Goal: Task Accomplishment & Management: Complete application form

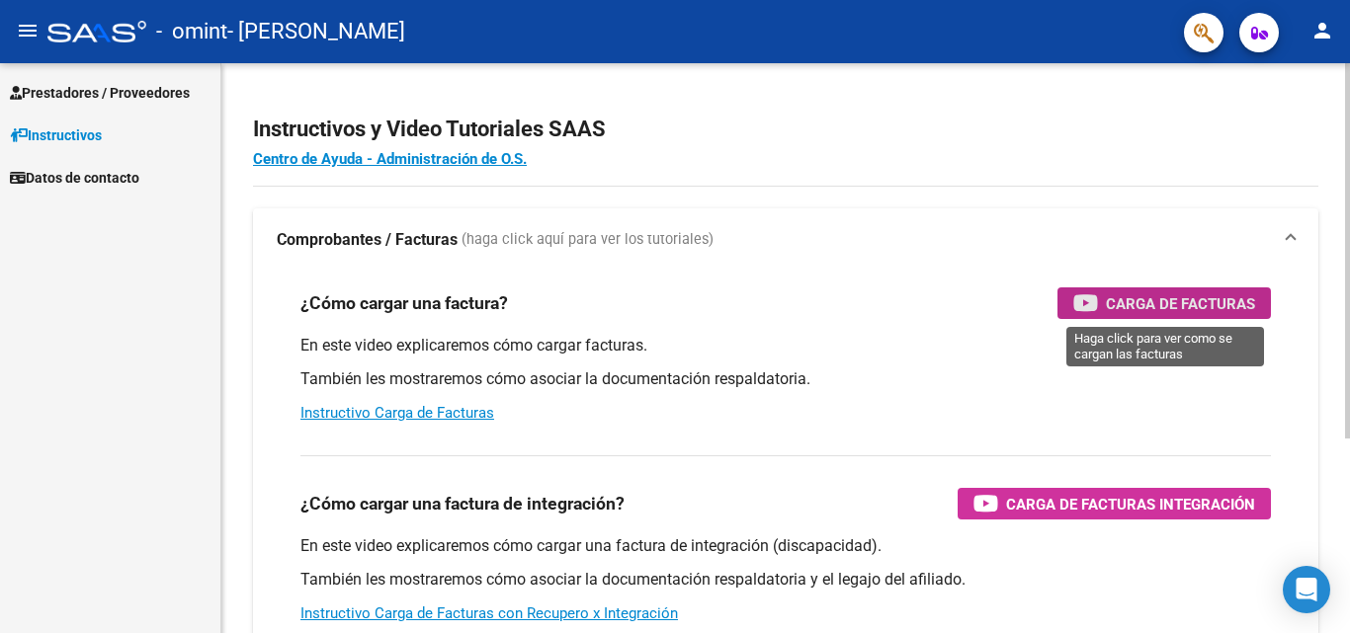
click at [1134, 302] on span "Carga de Facturas" at bounding box center [1180, 303] width 149 height 25
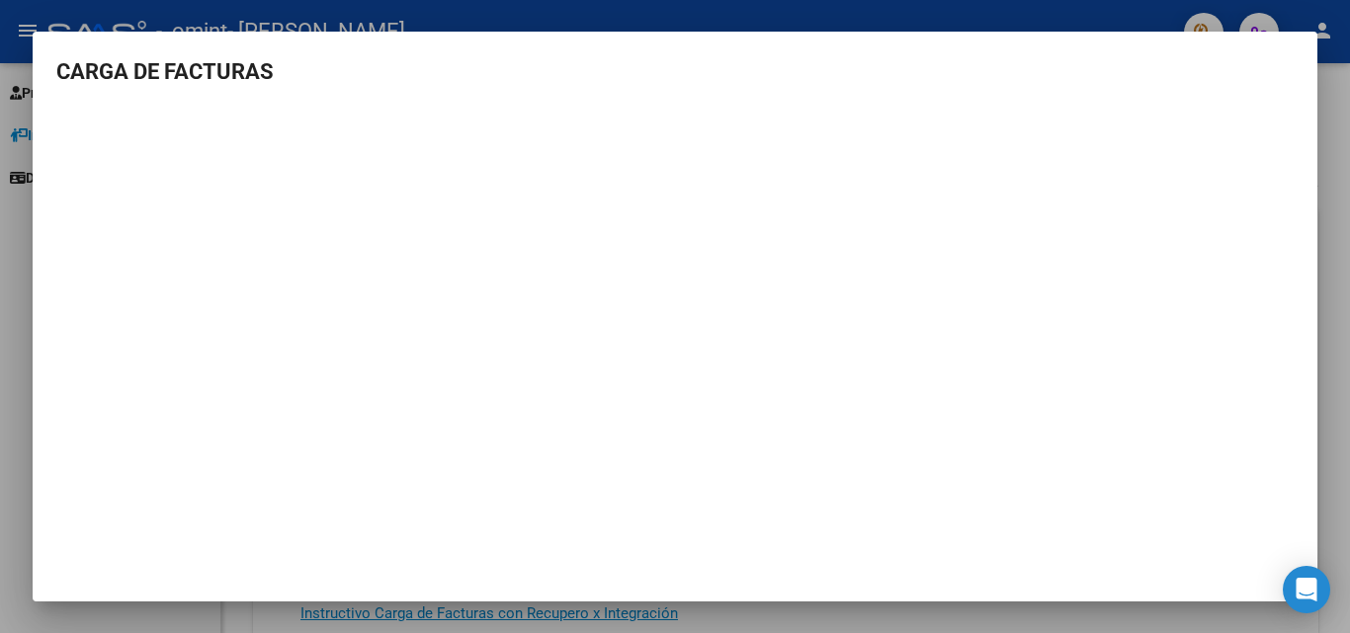
click at [1311, 229] on mat-dialog-content "CARGA DE FACTURAS" at bounding box center [675, 305] width 1284 height 500
click at [1330, 100] on div at bounding box center [675, 316] width 1350 height 633
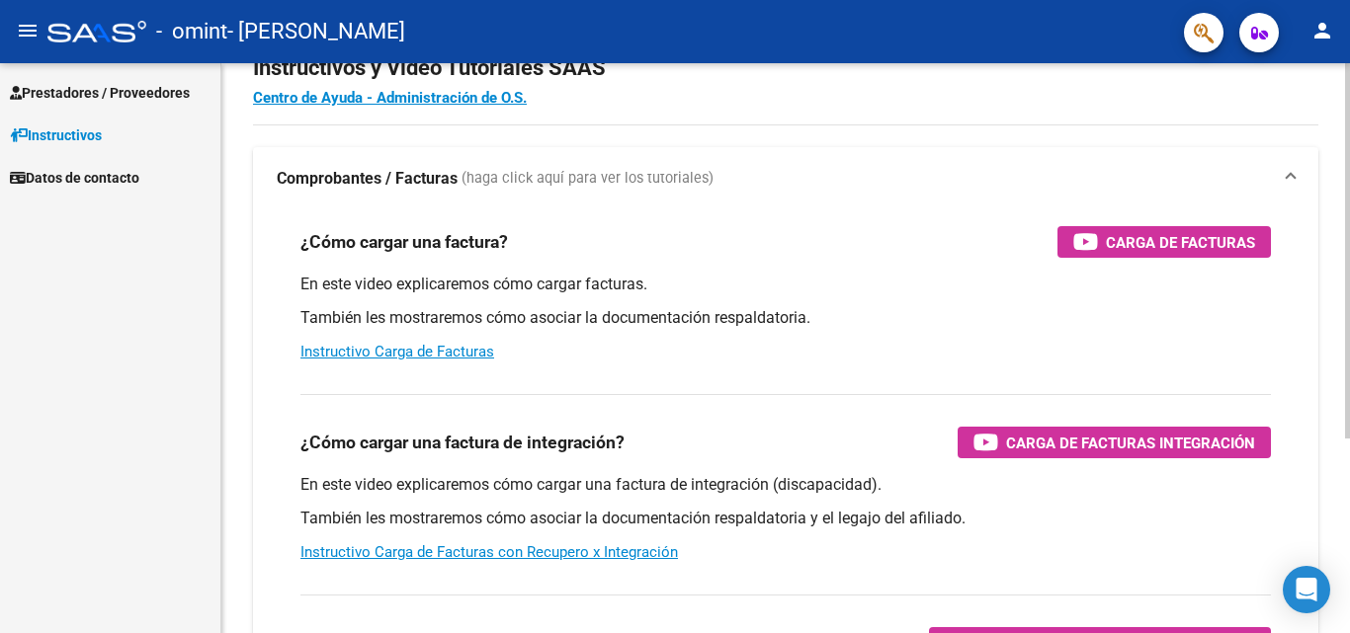
scroll to position [198, 0]
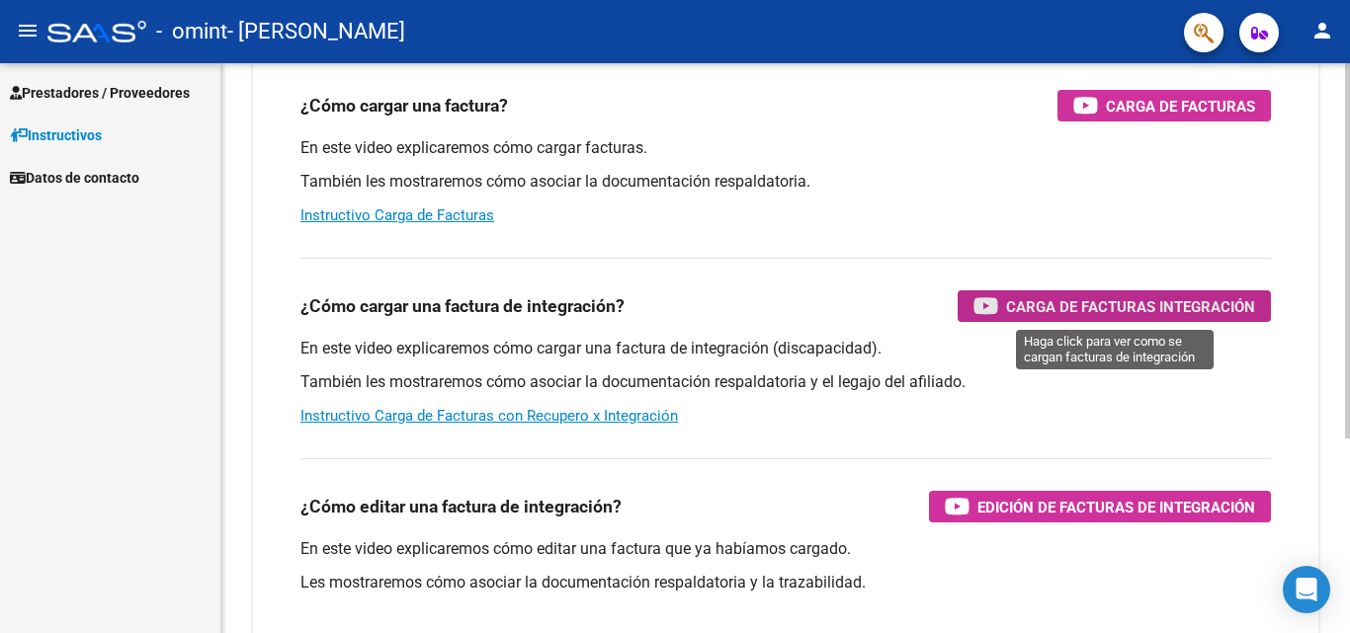
click at [1040, 317] on span "Carga de Facturas Integración" at bounding box center [1130, 306] width 249 height 25
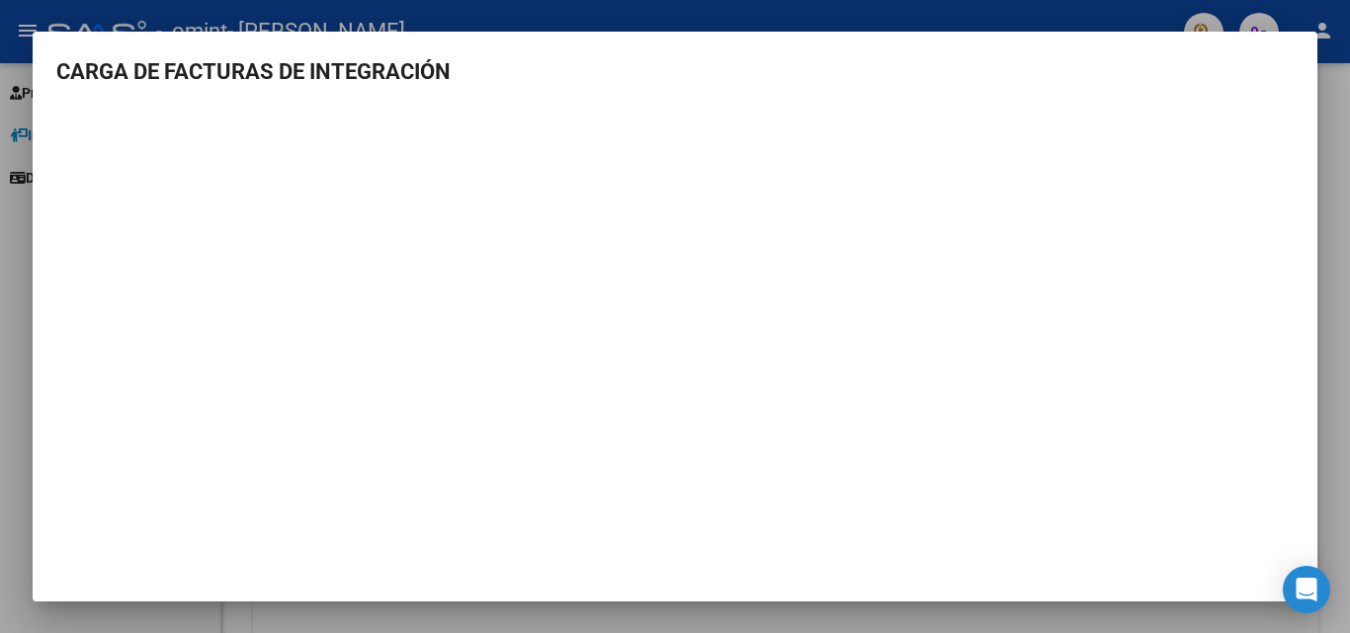
click at [1347, 166] on div at bounding box center [675, 316] width 1350 height 633
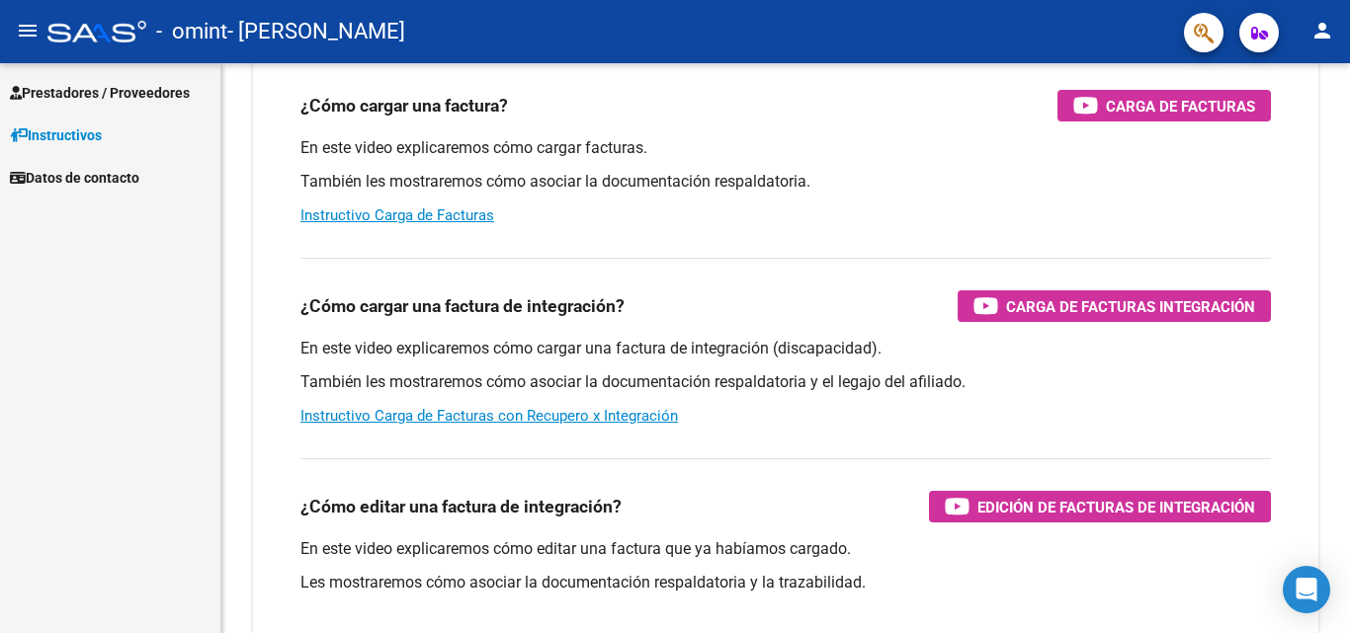
click at [114, 91] on span "Prestadores / Proveedores" at bounding box center [100, 93] width 180 height 22
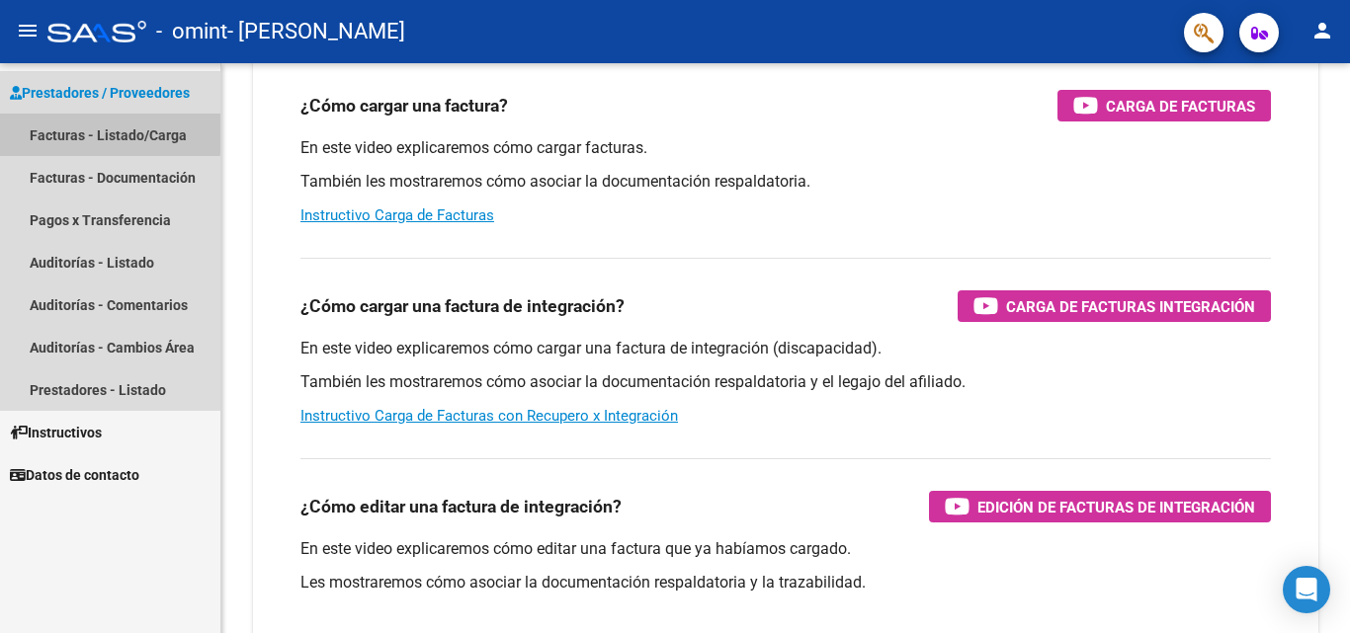
click at [90, 130] on link "Facturas - Listado/Carga" at bounding box center [110, 135] width 220 height 42
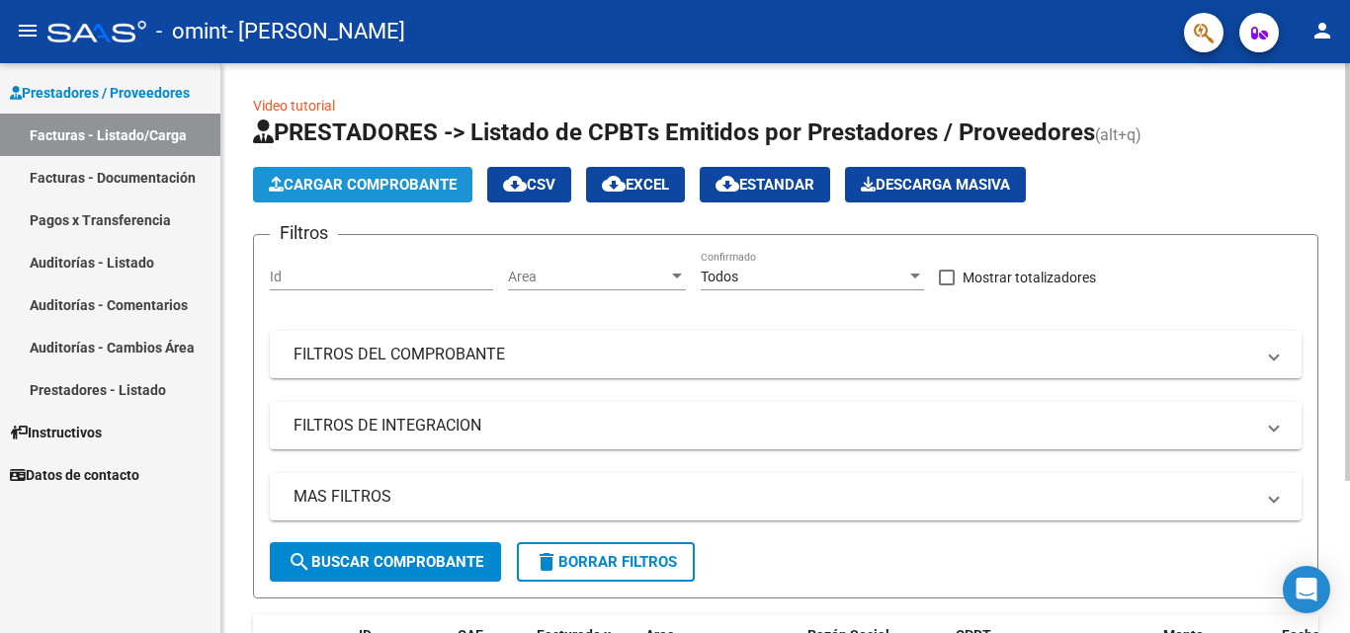
click at [396, 184] on span "Cargar Comprobante" at bounding box center [363, 185] width 188 height 18
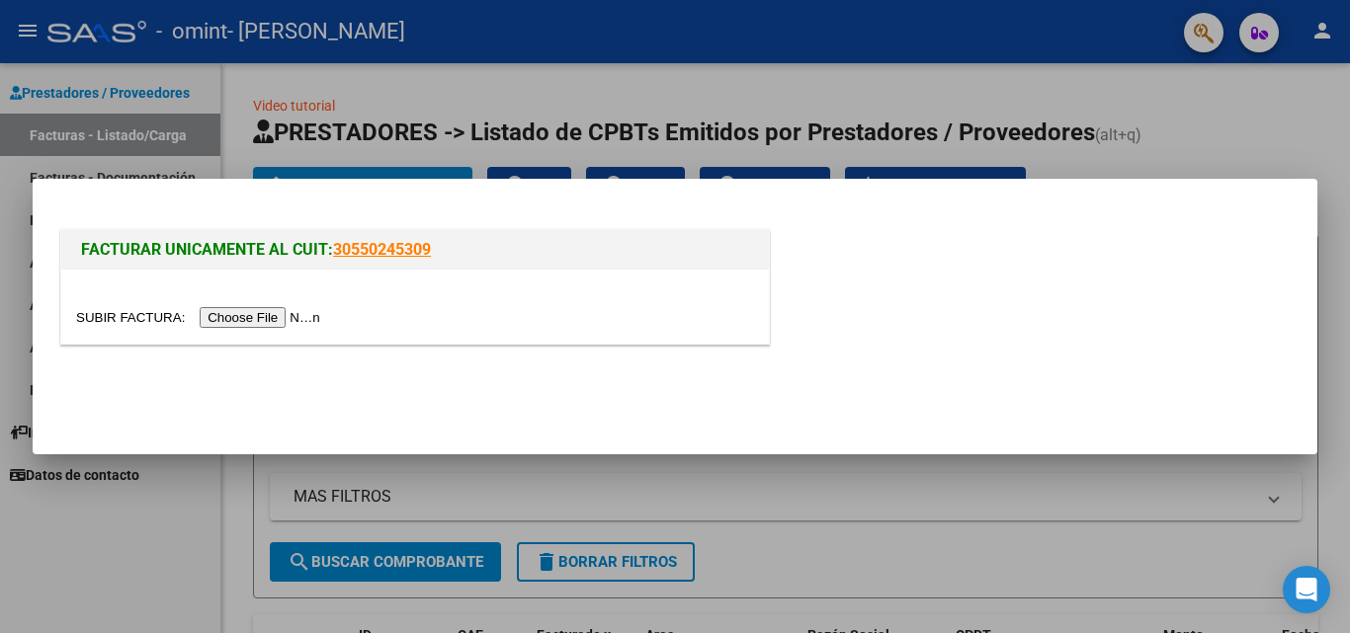
click at [246, 323] on input "file" at bounding box center [201, 317] width 250 height 21
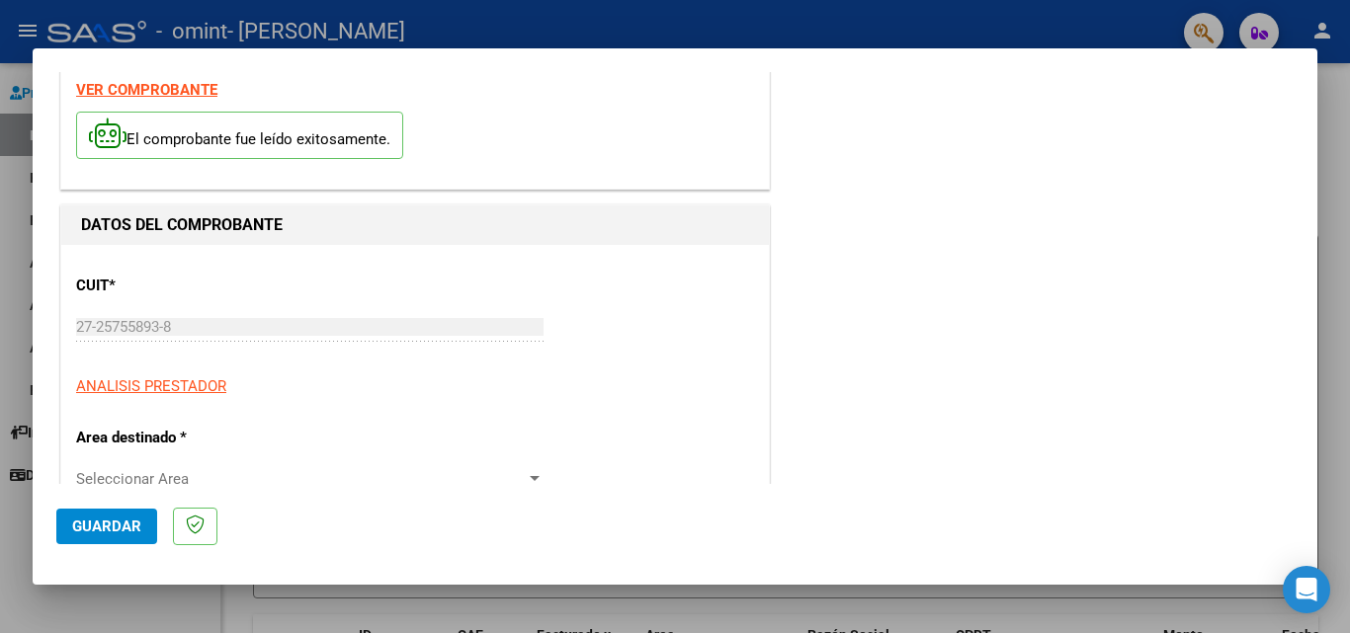
scroll to position [198, 0]
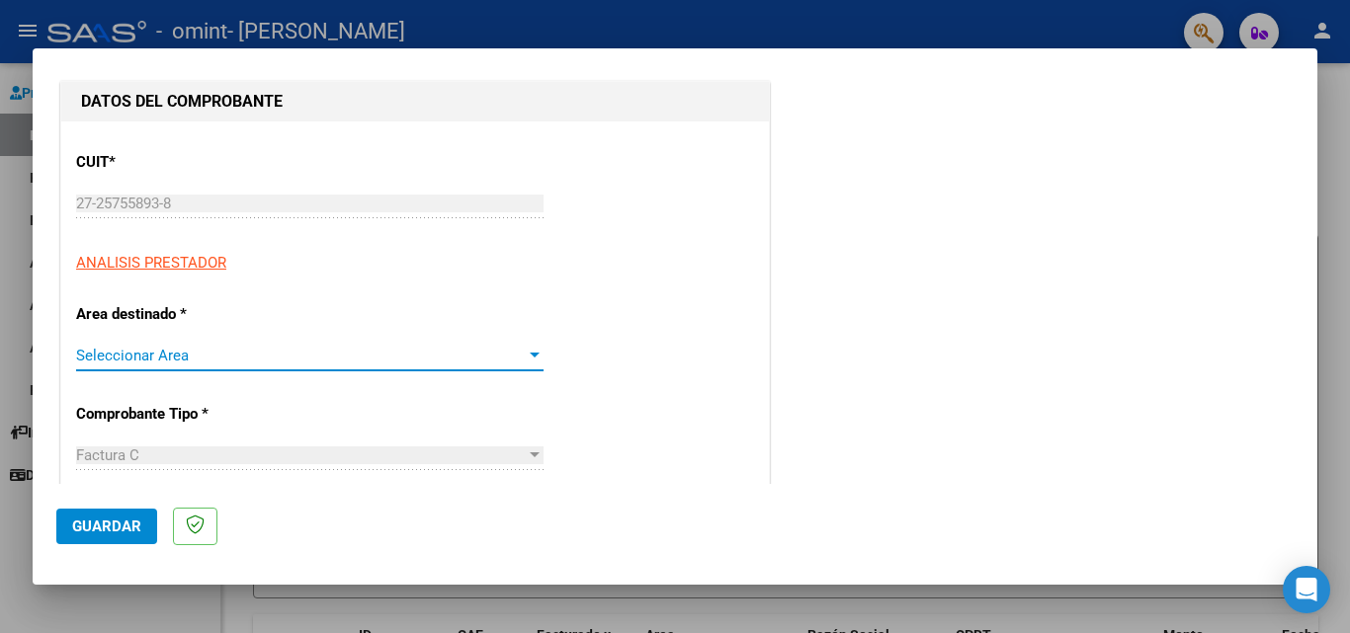
click at [211, 348] on span "Seleccionar Area" at bounding box center [301, 356] width 450 height 18
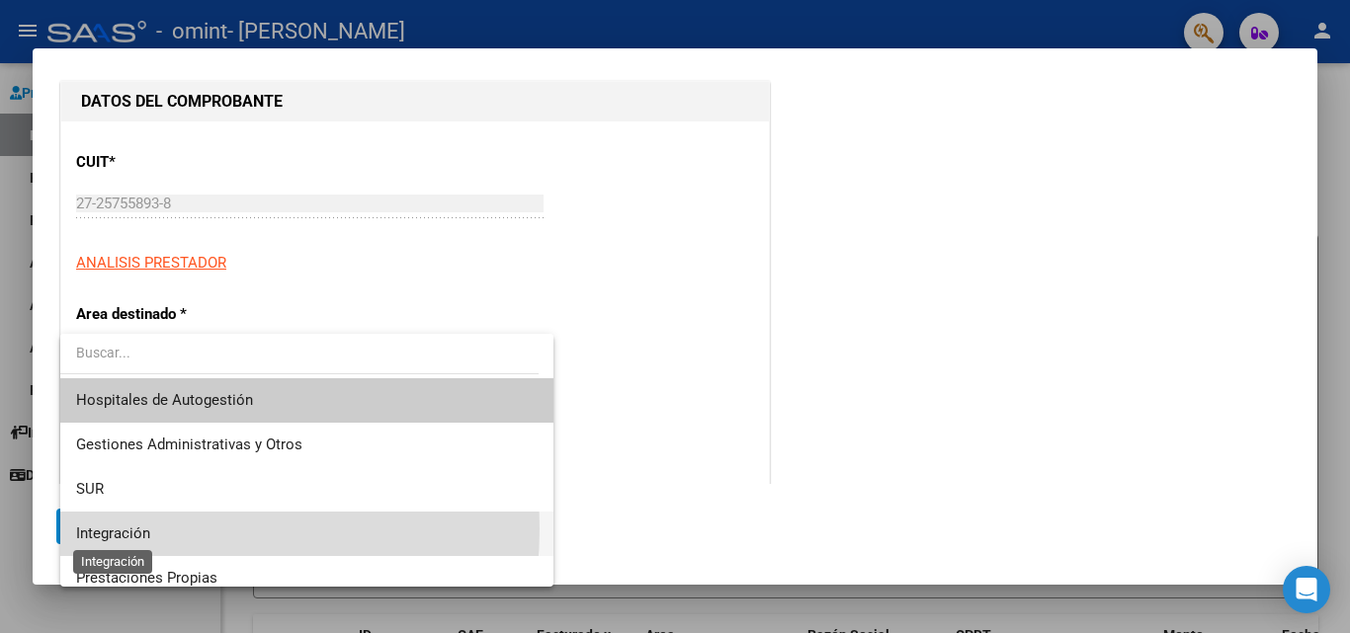
click at [127, 529] on span "Integración" at bounding box center [113, 534] width 74 height 18
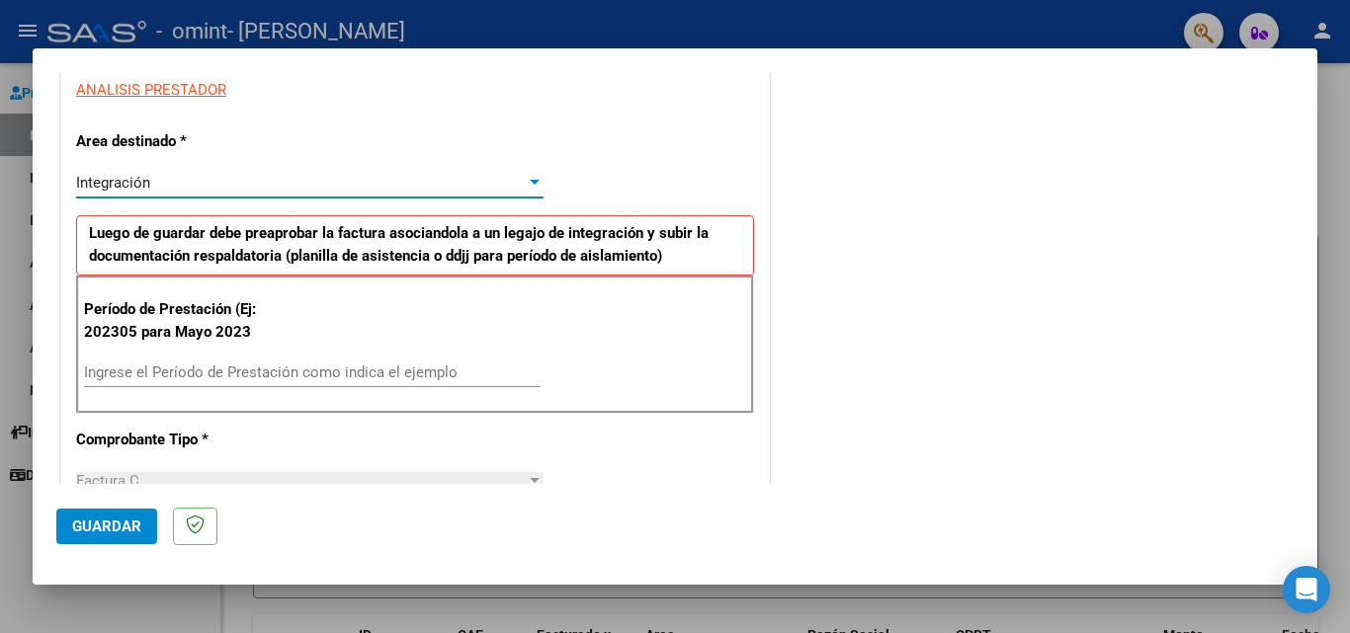
scroll to position [395, 0]
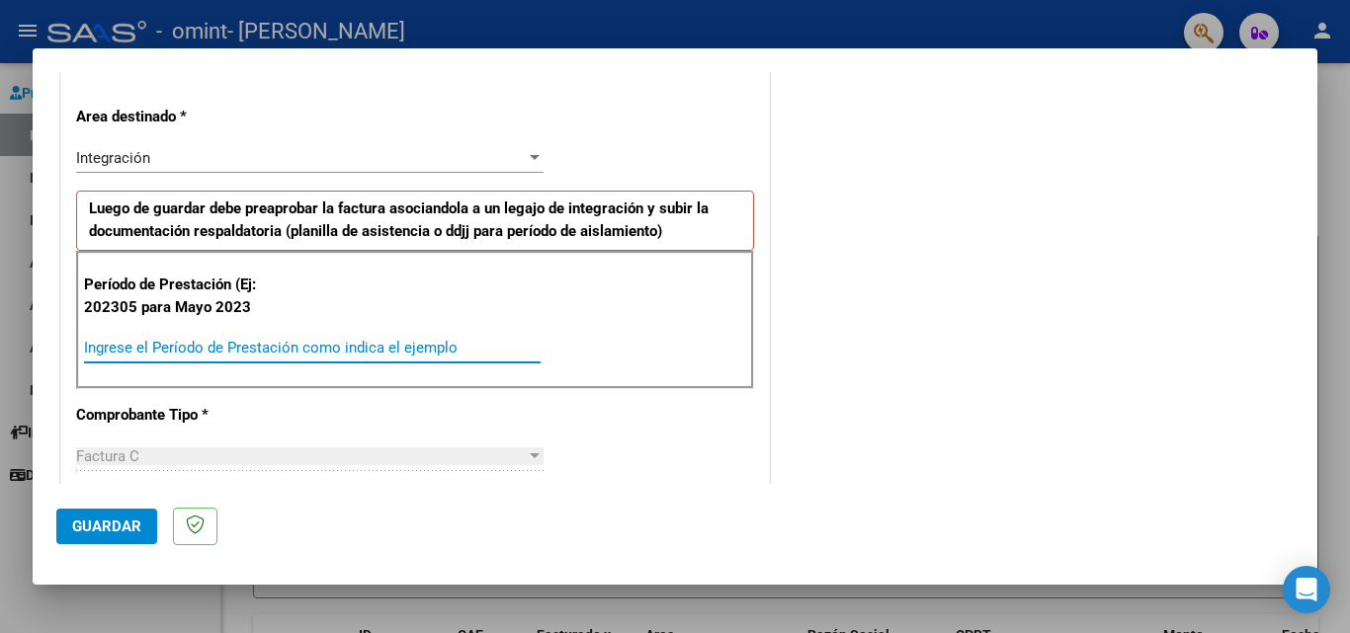
click at [163, 350] on input "Ingrese el Período de Prestación como indica el ejemplo" at bounding box center [312, 348] width 456 height 18
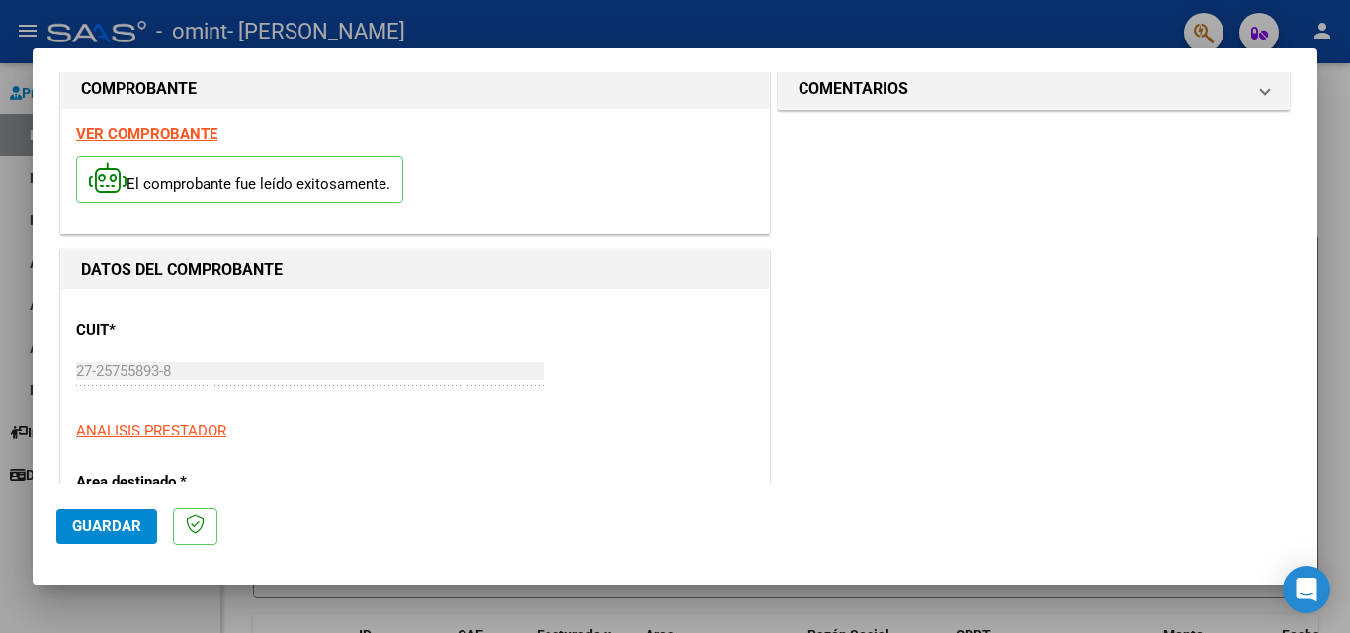
scroll to position [0, 0]
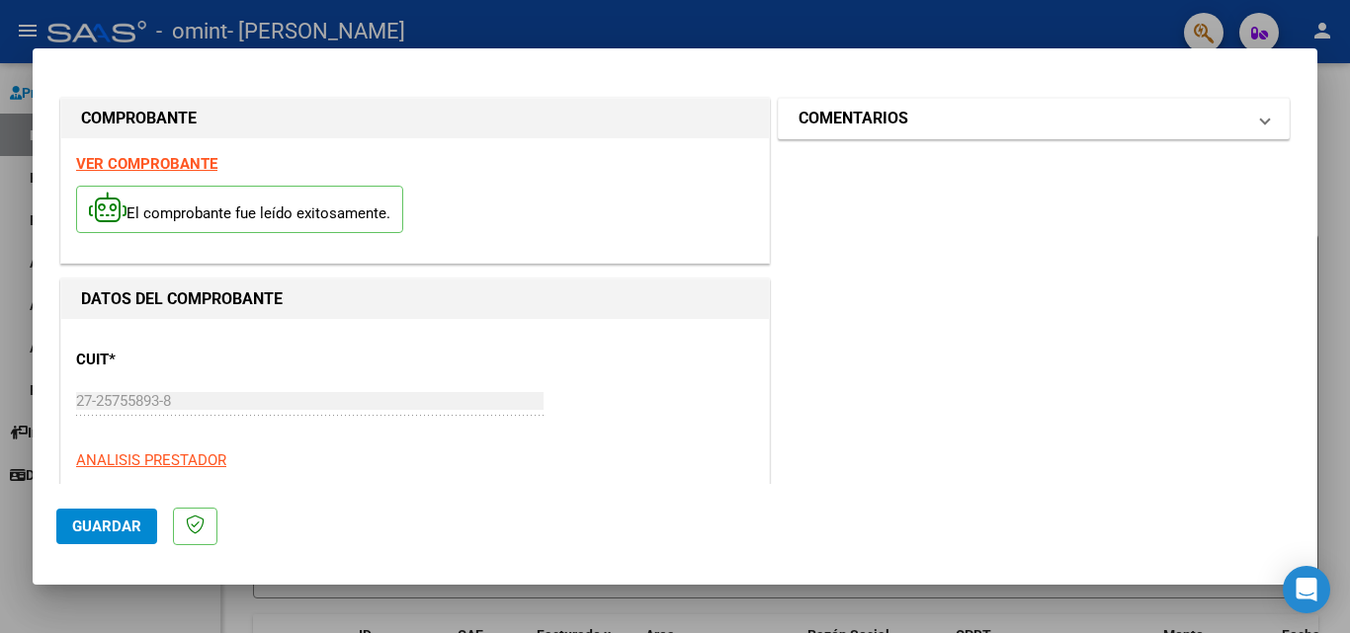
type input "202507"
click at [873, 121] on h1 "COMENTARIOS" at bounding box center [853, 119] width 110 height 24
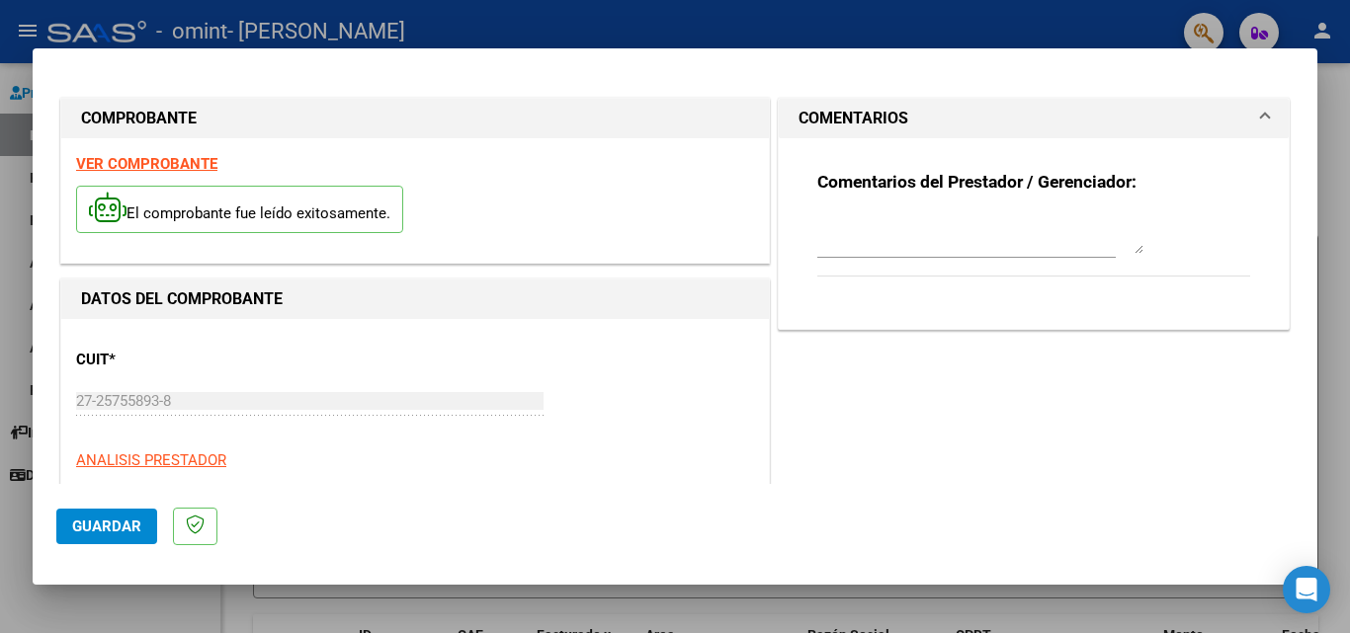
click at [873, 121] on h1 "COMENTARIOS" at bounding box center [853, 119] width 110 height 24
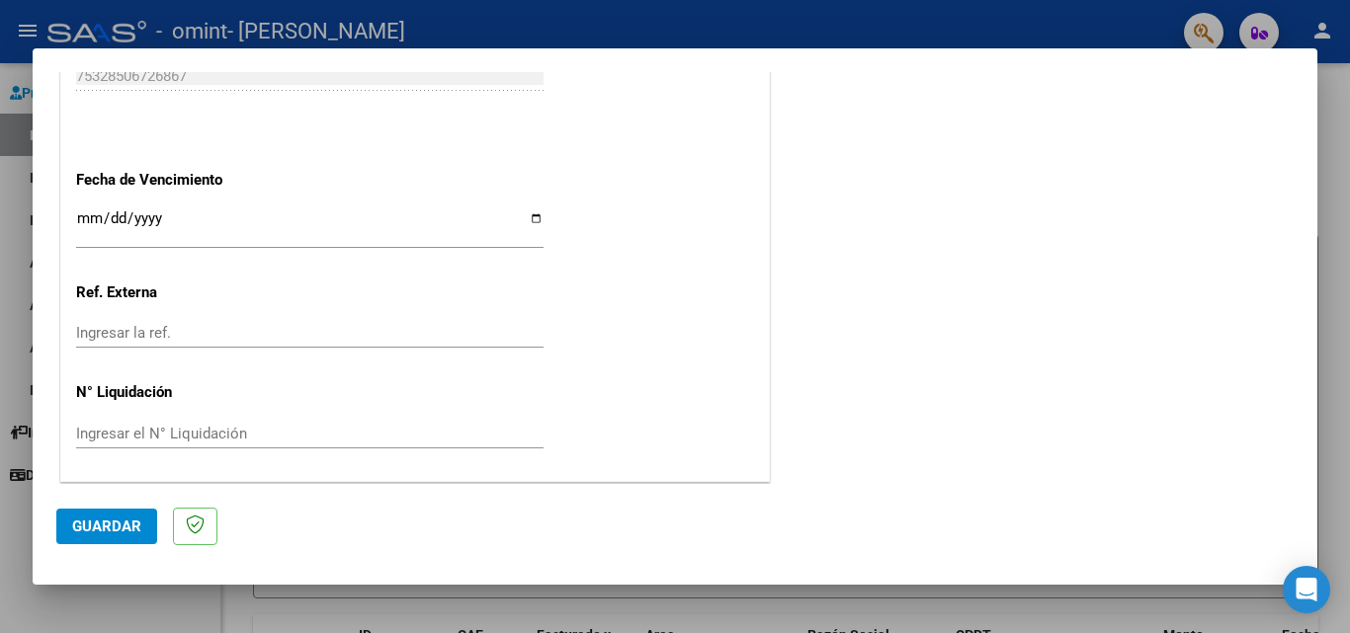
scroll to position [1289, 0]
click at [527, 213] on input "Ingresar la fecha" at bounding box center [309, 224] width 467 height 32
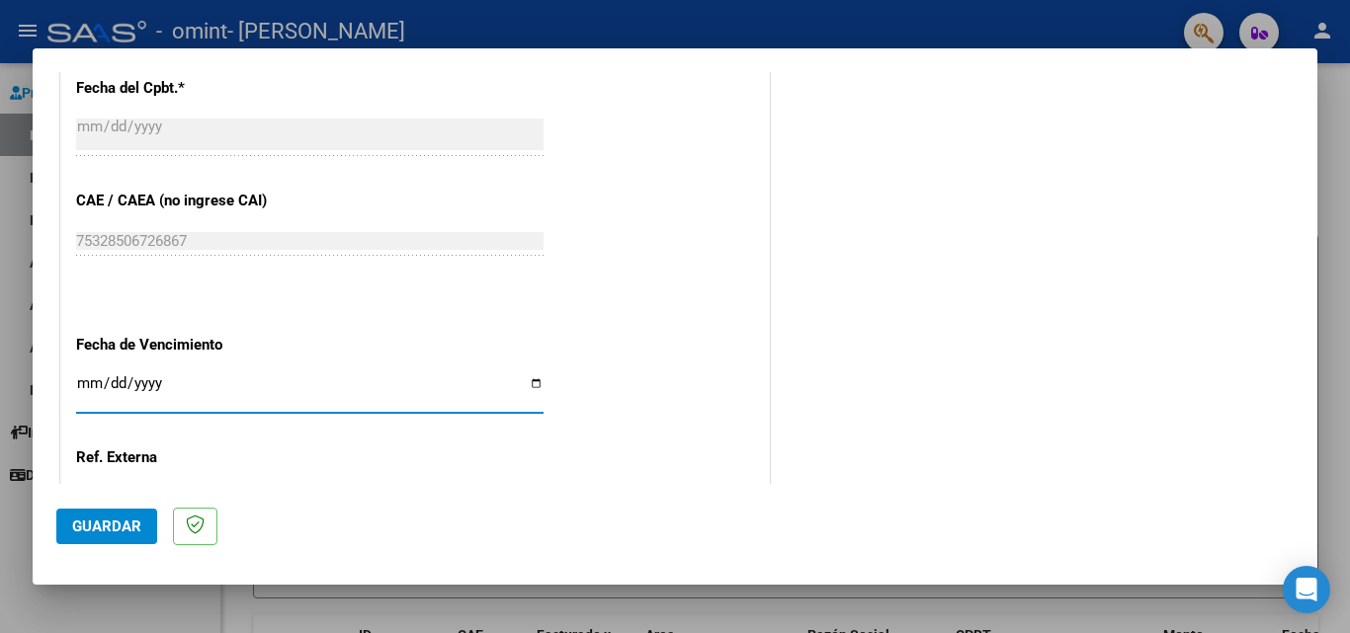
scroll to position [1092, 0]
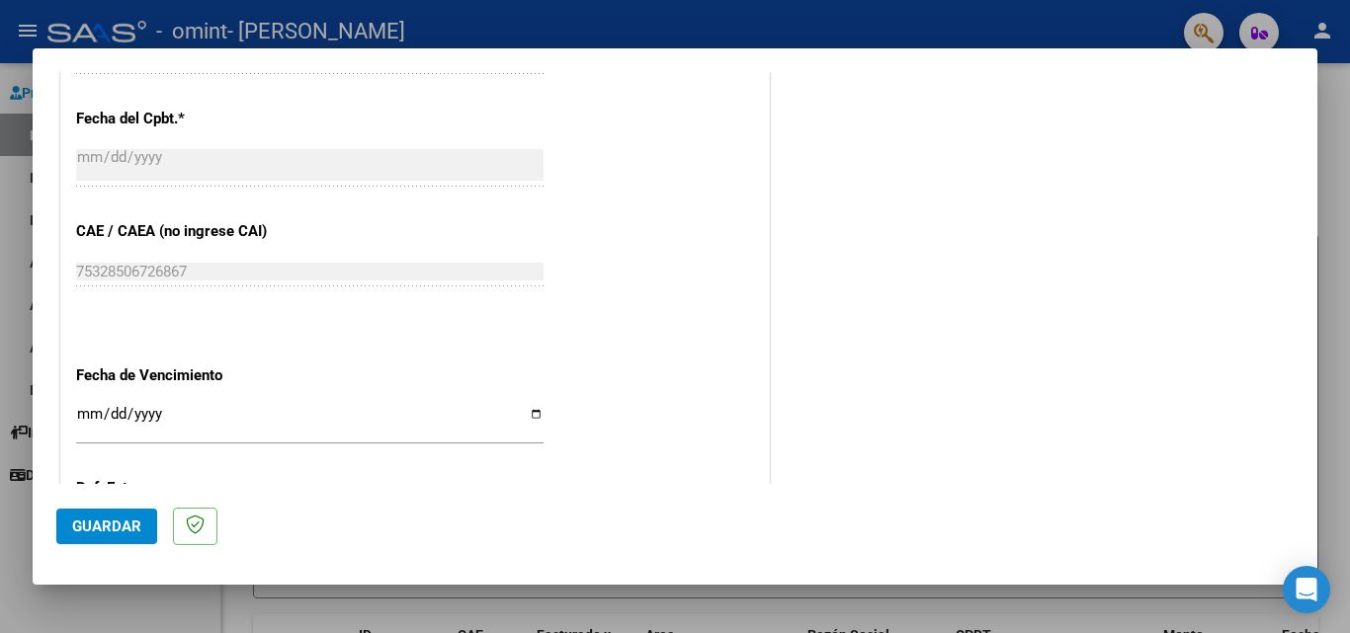
click at [16, 77] on div at bounding box center [675, 316] width 1350 height 633
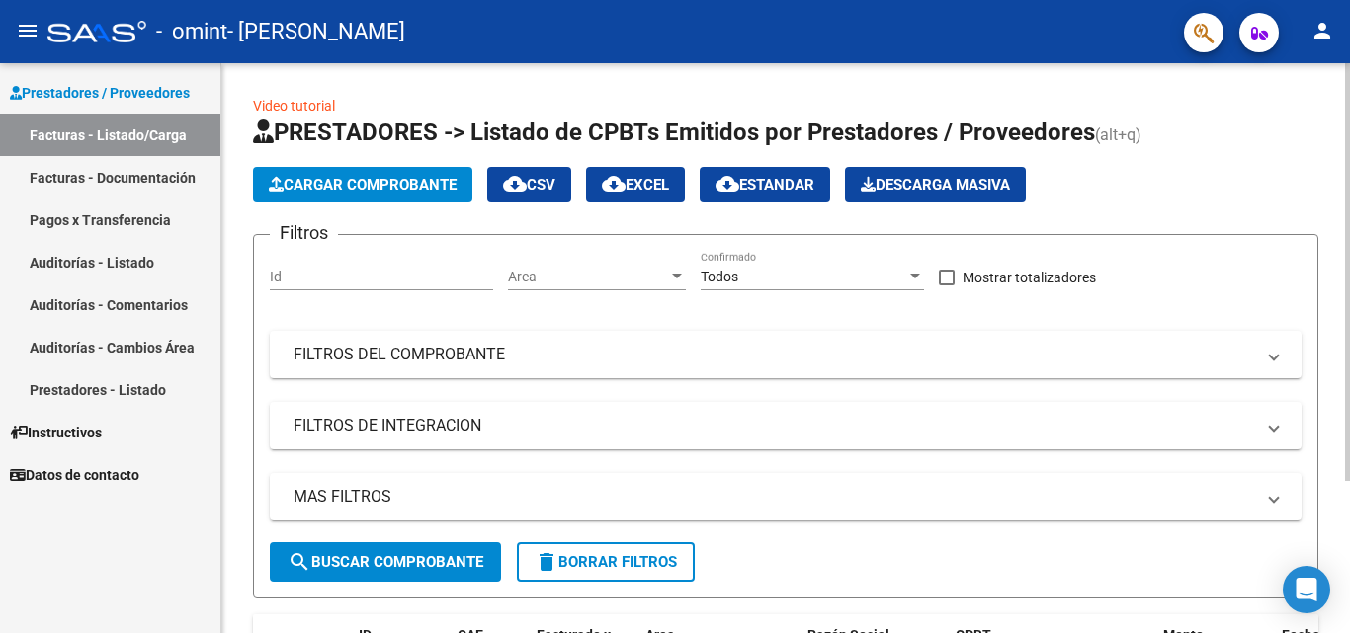
click at [279, 106] on link "Video tutorial" at bounding box center [294, 106] width 82 height 16
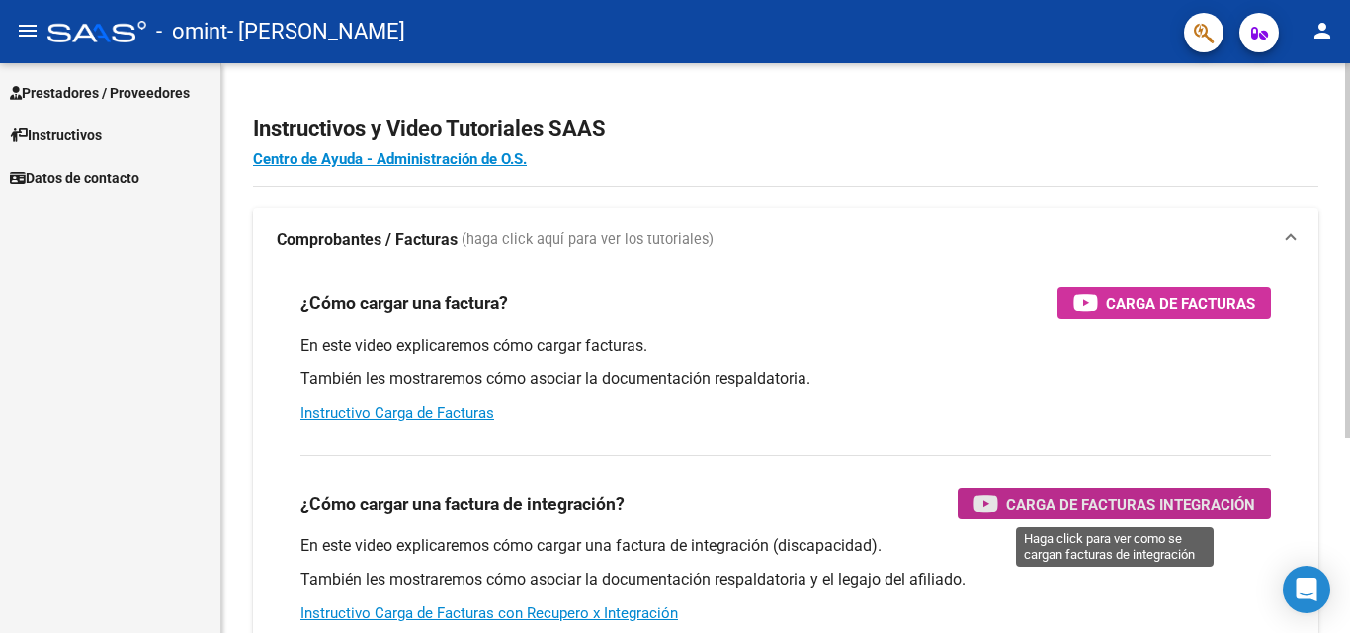
click at [1144, 506] on span "Carga de Facturas Integración" at bounding box center [1130, 504] width 249 height 25
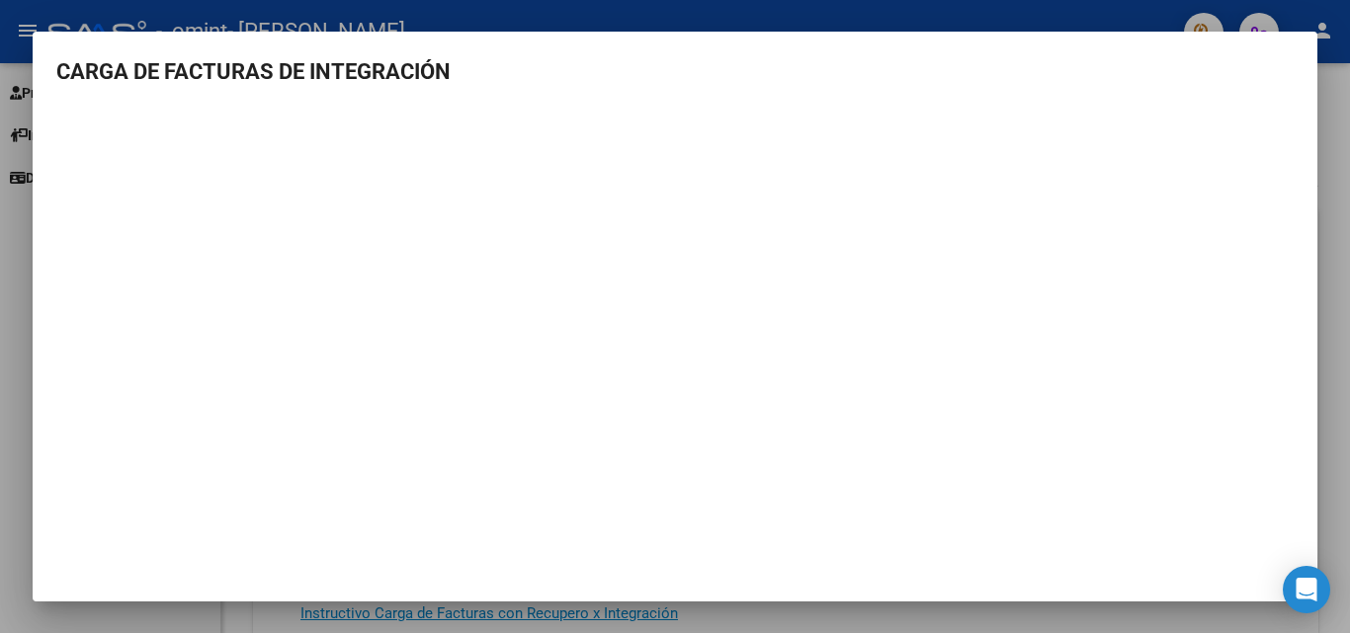
click at [702, 3] on div at bounding box center [675, 316] width 1350 height 633
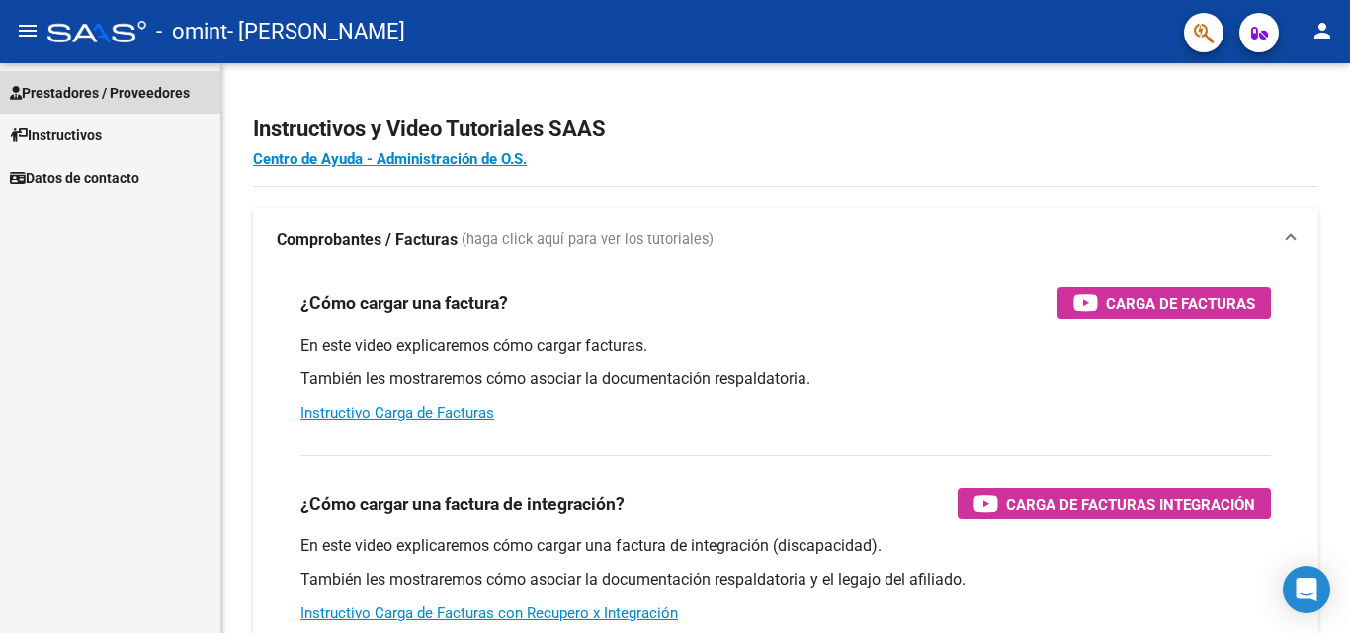
click at [83, 84] on span "Prestadores / Proveedores" at bounding box center [100, 93] width 180 height 22
click at [129, 93] on span "Prestadores / Proveedores" at bounding box center [100, 93] width 180 height 22
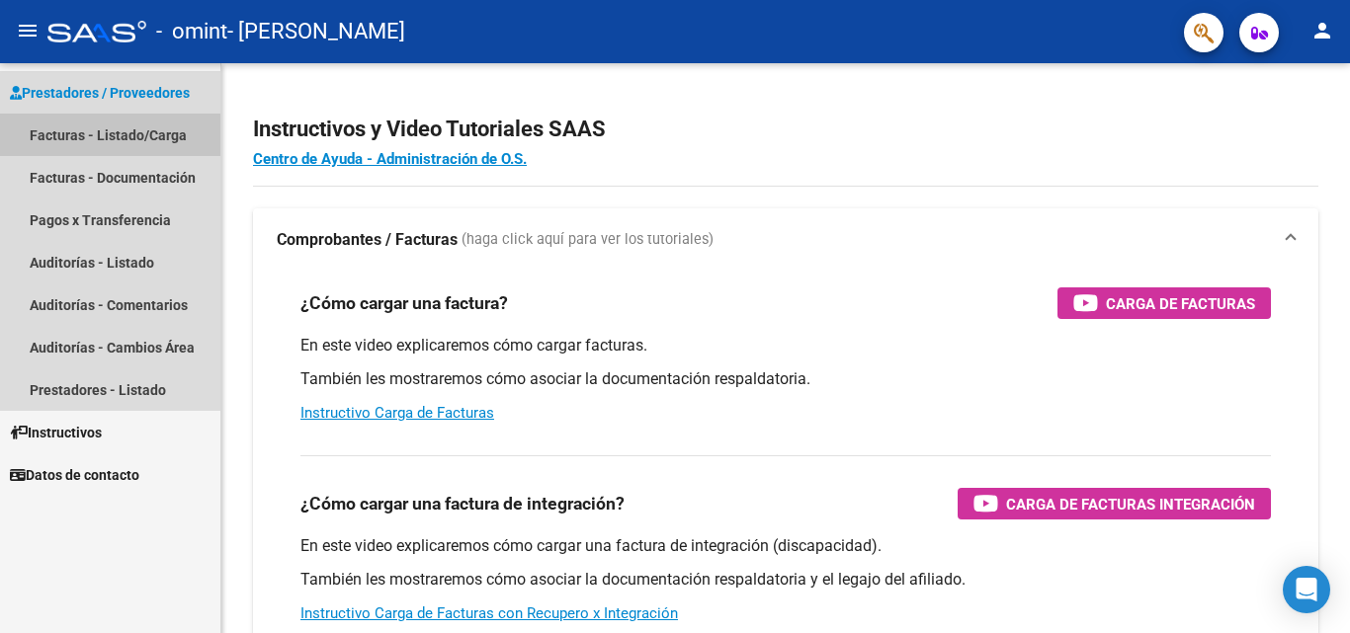
click at [121, 129] on link "Facturas - Listado/Carga" at bounding box center [110, 135] width 220 height 42
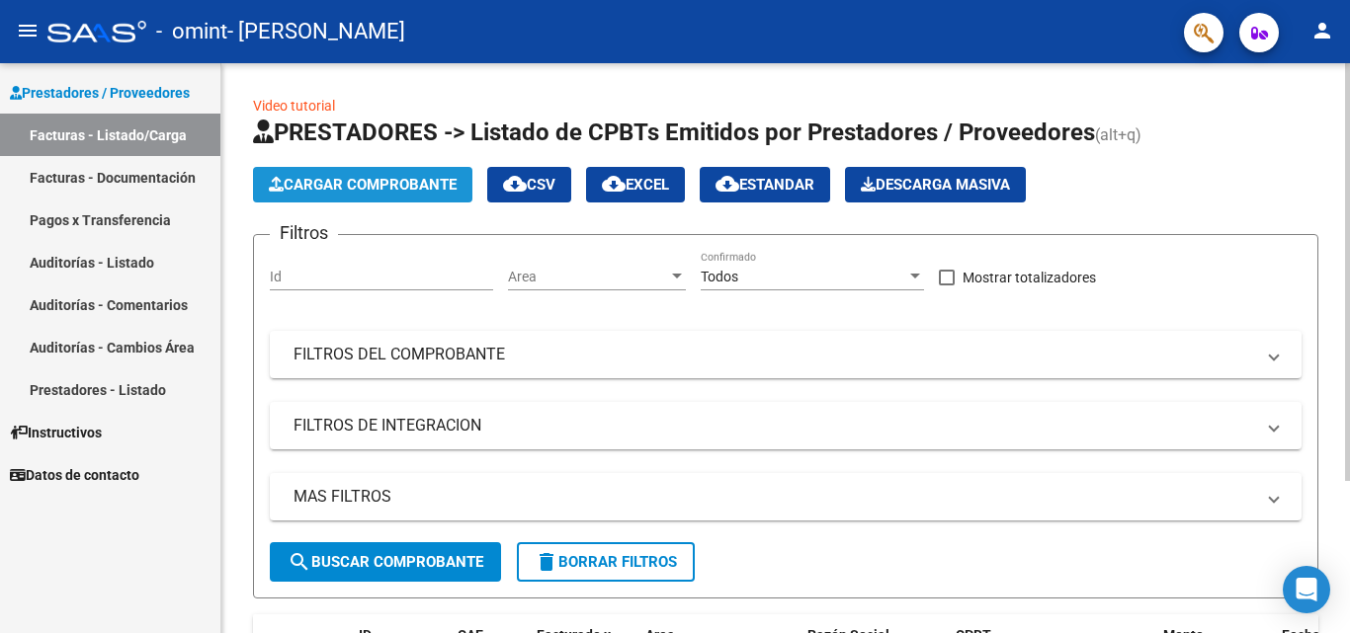
click at [354, 193] on button "Cargar Comprobante" at bounding box center [362, 185] width 219 height 36
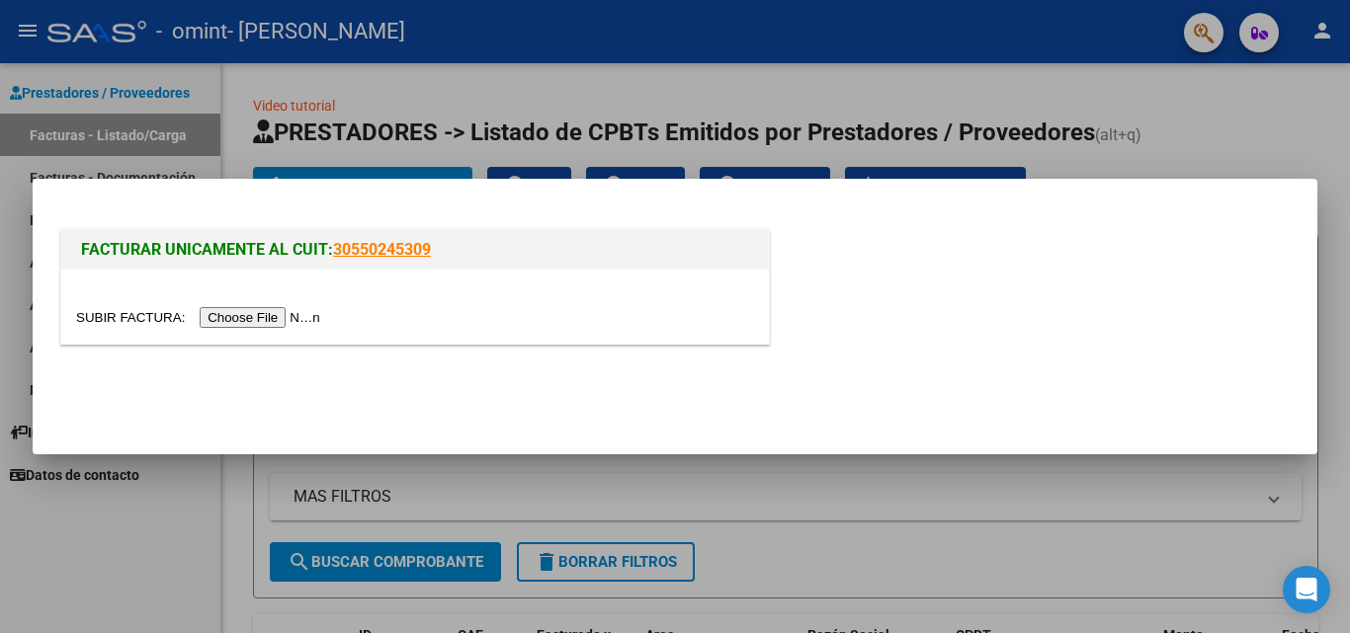
click at [258, 318] on input "file" at bounding box center [201, 317] width 250 height 21
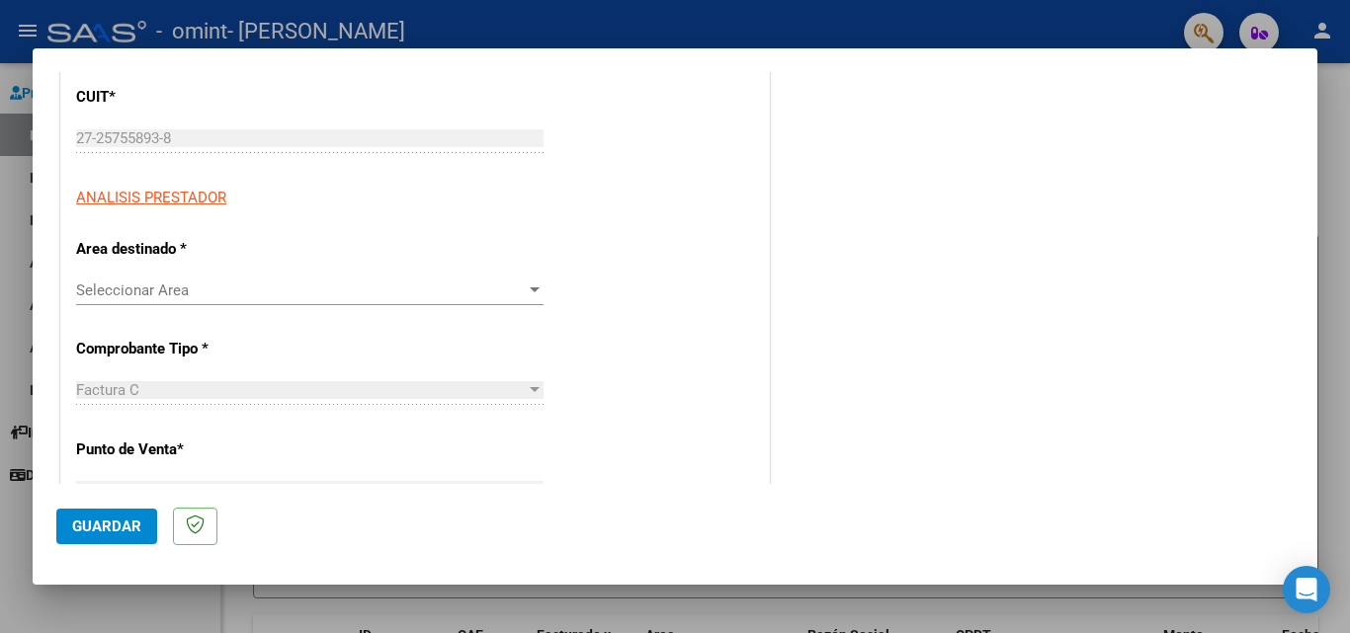
scroll to position [296, 0]
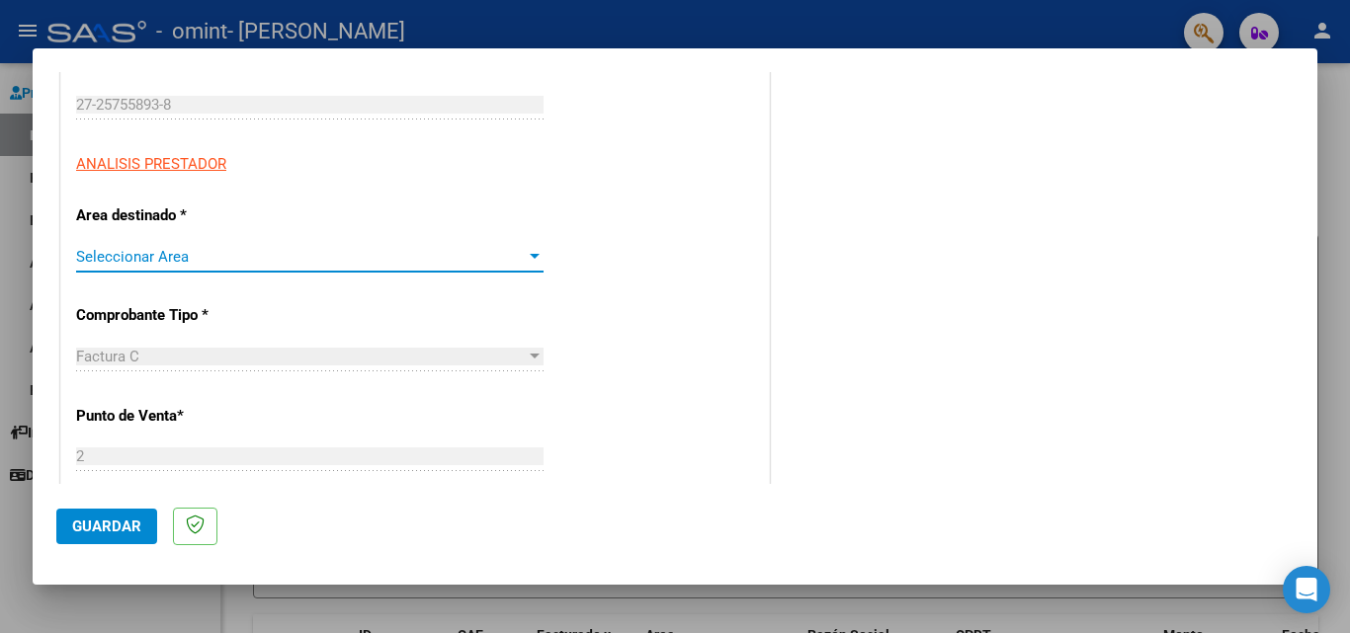
click at [530, 254] on div at bounding box center [535, 256] width 10 height 5
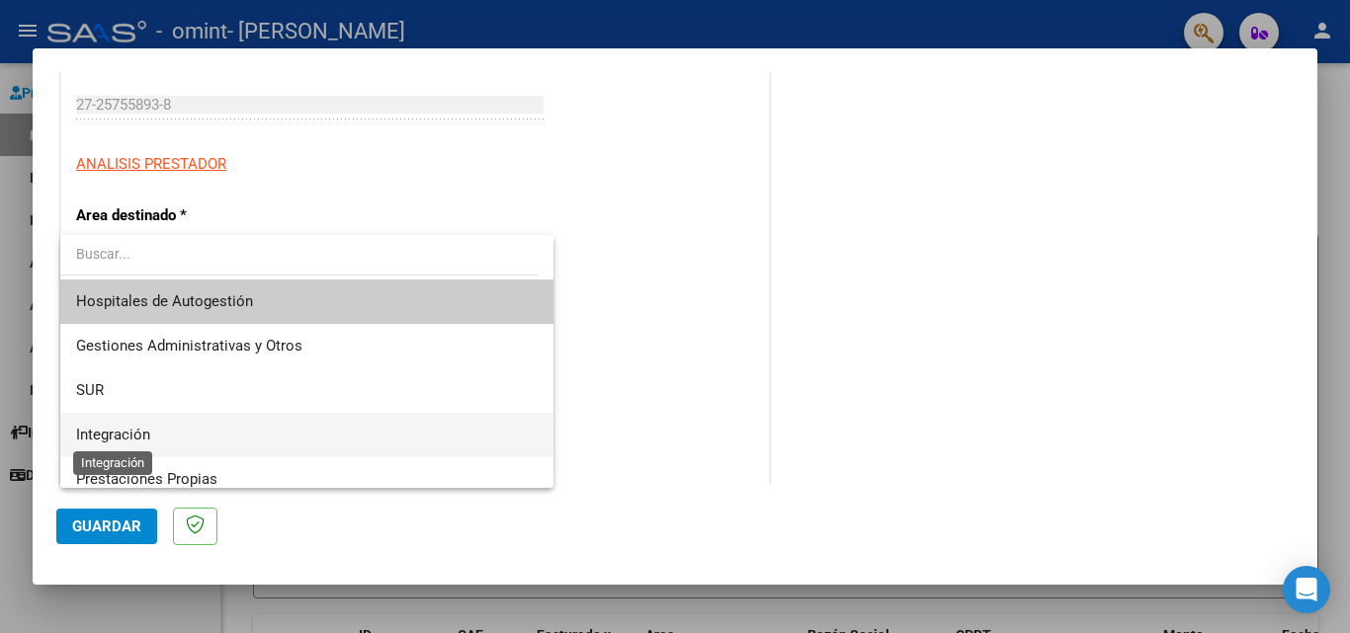
click at [140, 437] on span "Integración" at bounding box center [113, 435] width 74 height 18
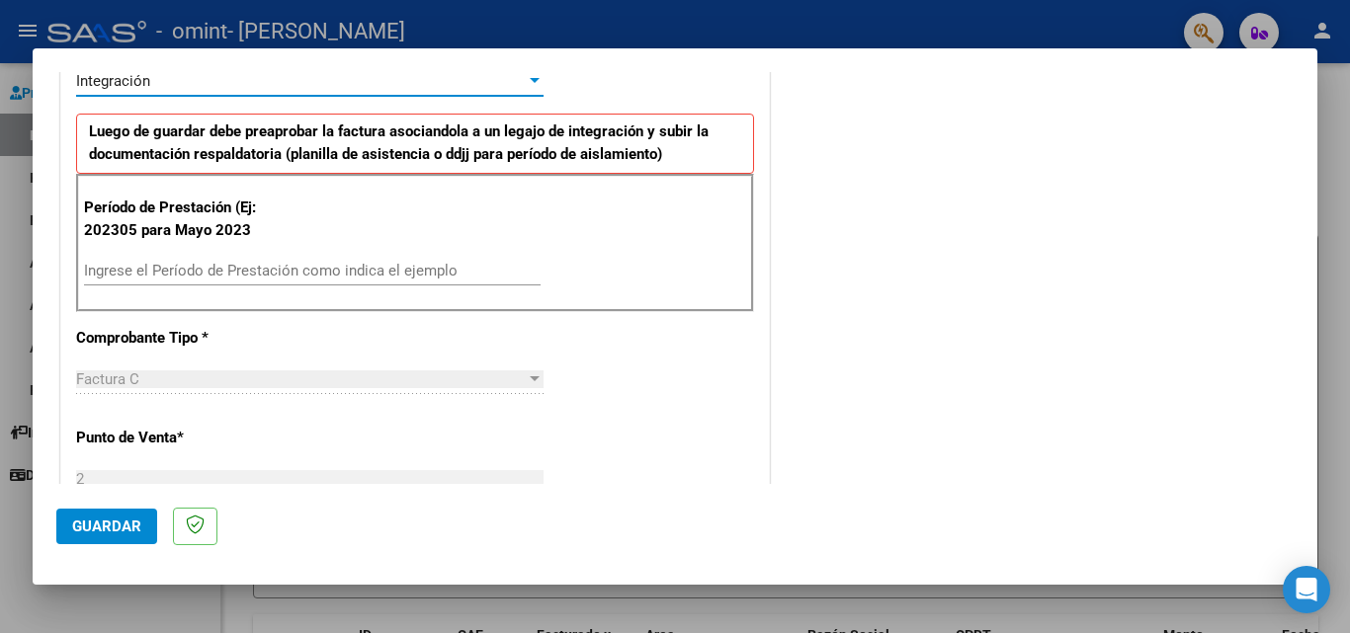
scroll to position [494, 0]
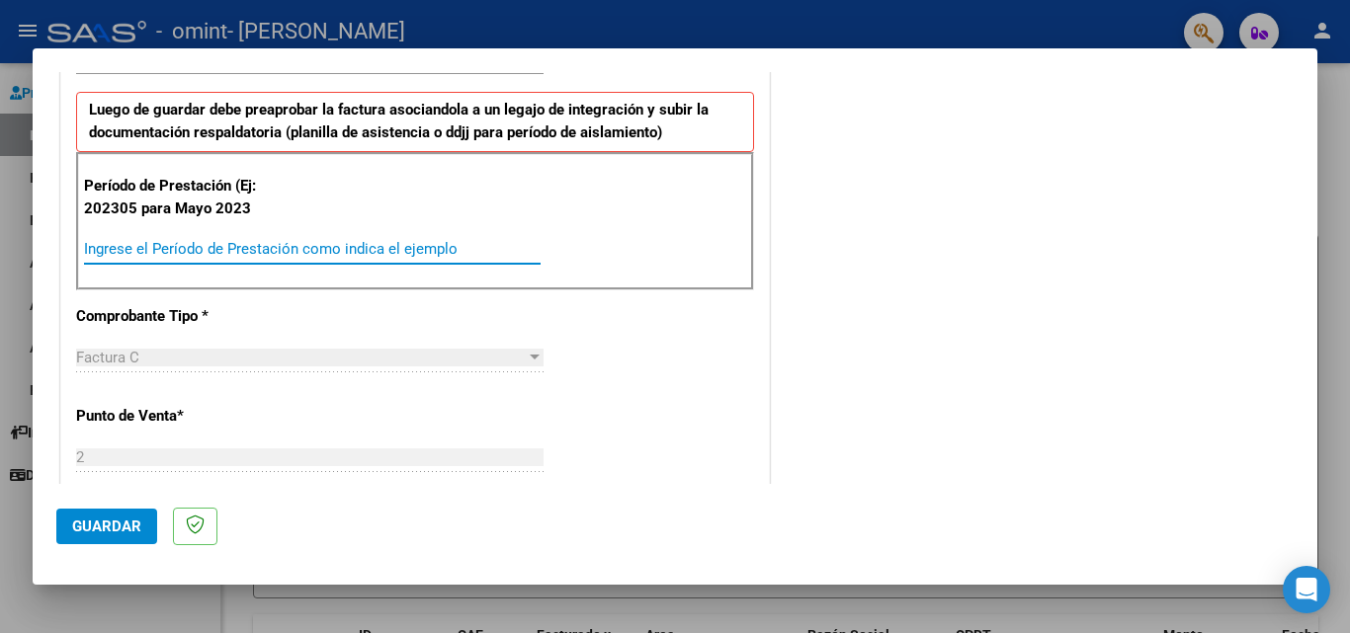
click at [119, 249] on input "Ingrese el Período de Prestación como indica el ejemplo" at bounding box center [312, 249] width 456 height 18
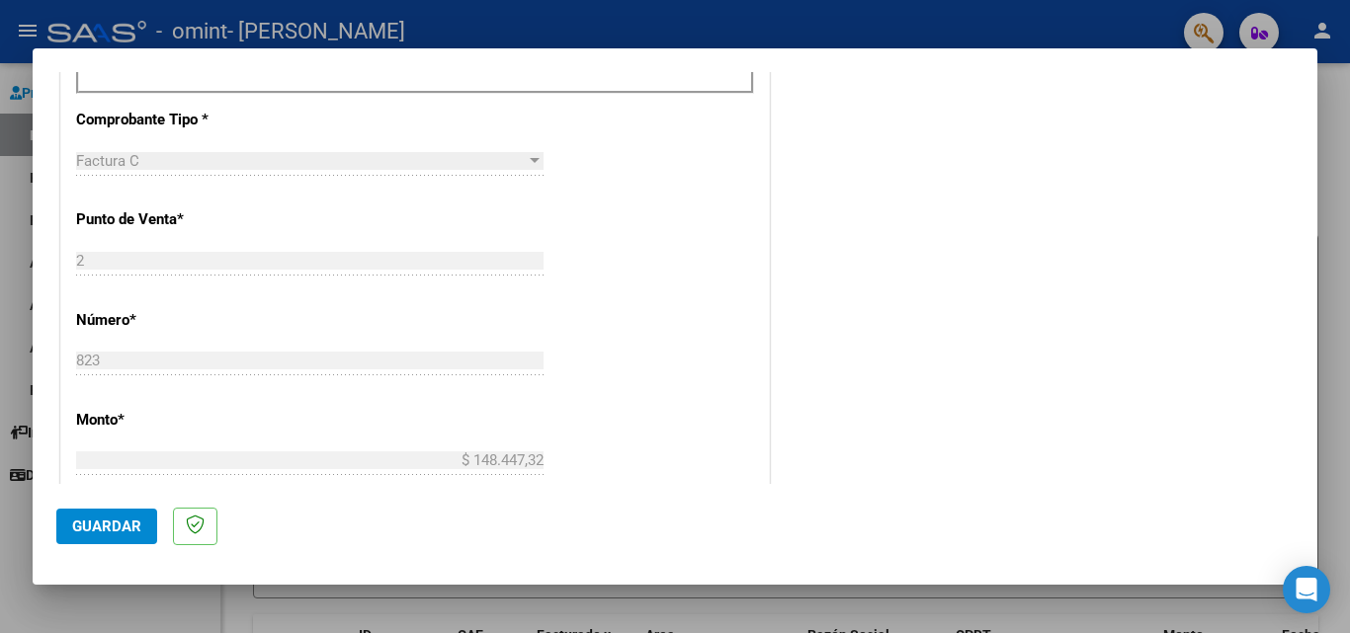
scroll to position [697, 0]
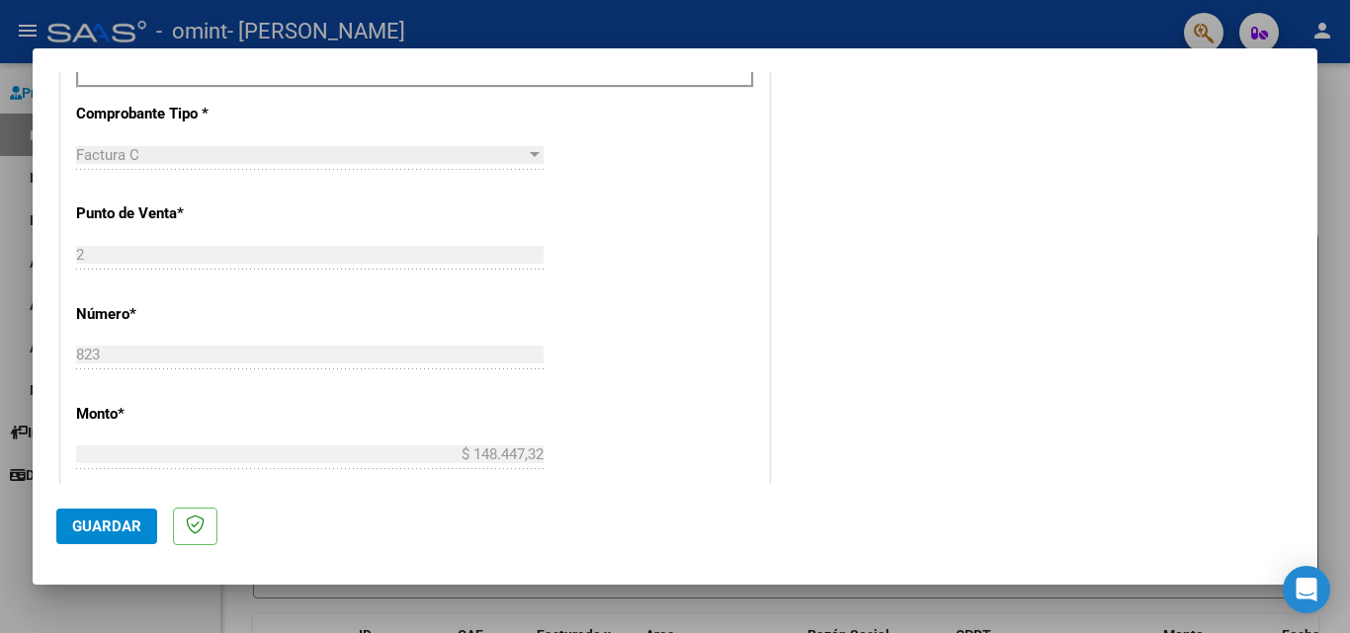
type input "202507"
click at [106, 519] on span "Guardar" at bounding box center [106, 527] width 69 height 18
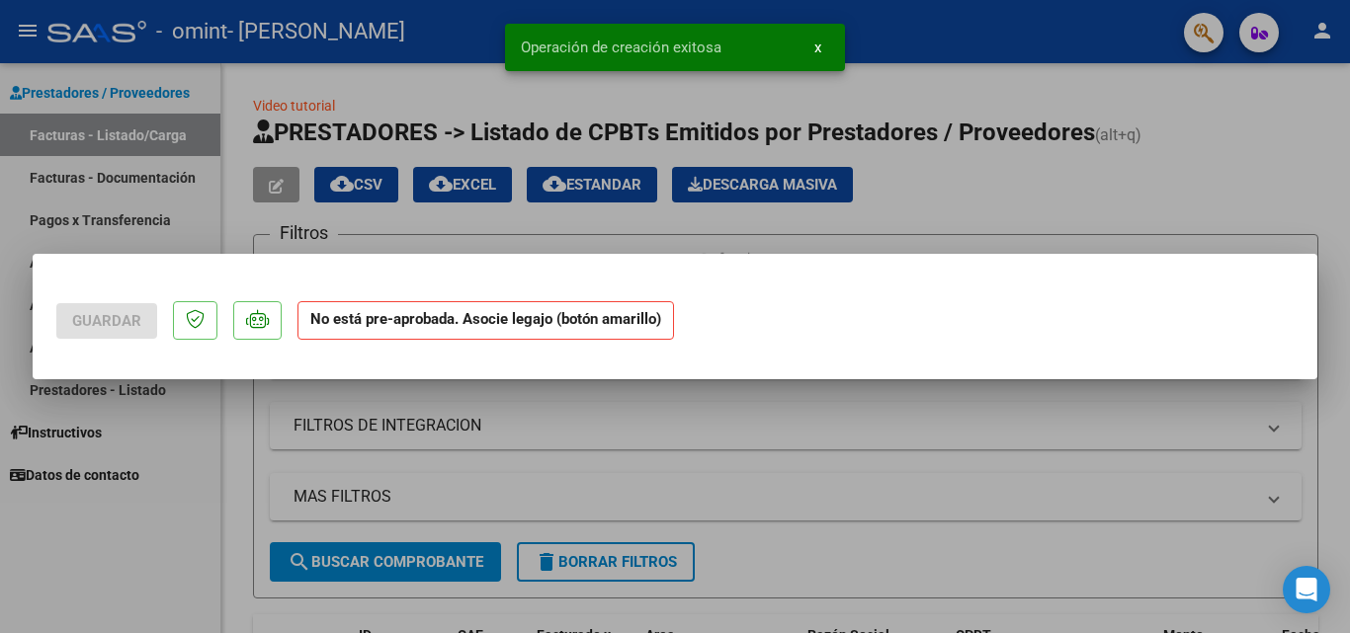
scroll to position [0, 0]
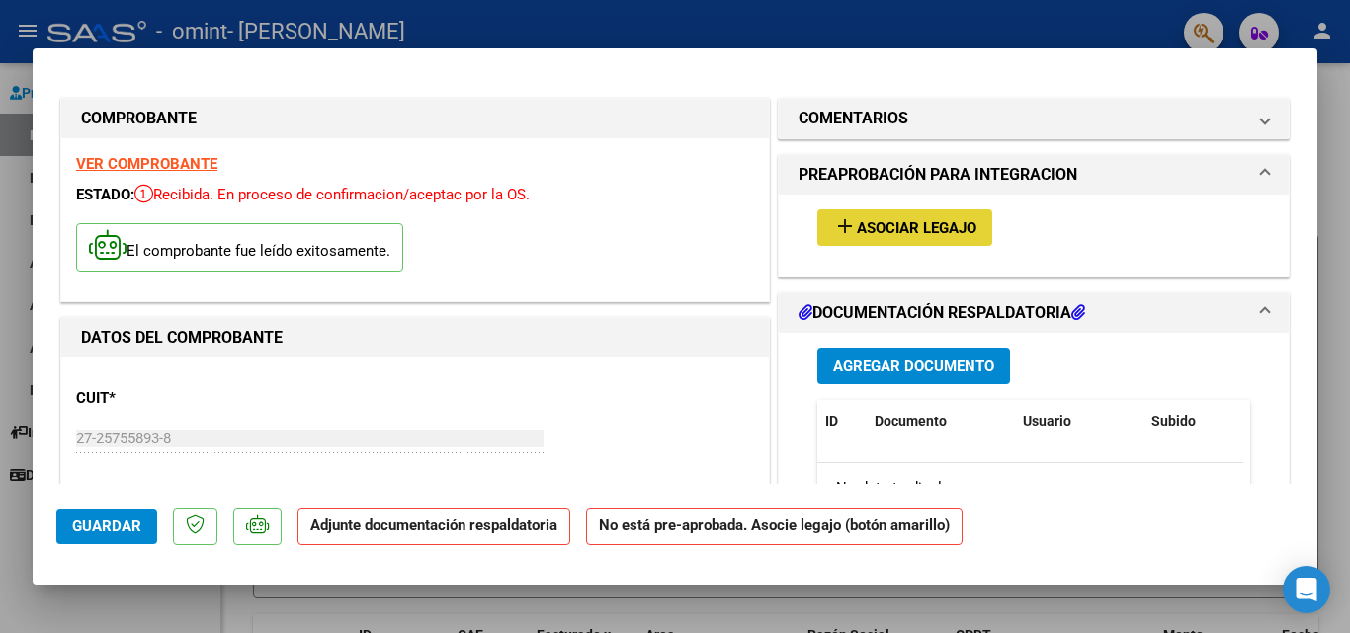
click at [892, 230] on span "Asociar Legajo" at bounding box center [917, 228] width 120 height 18
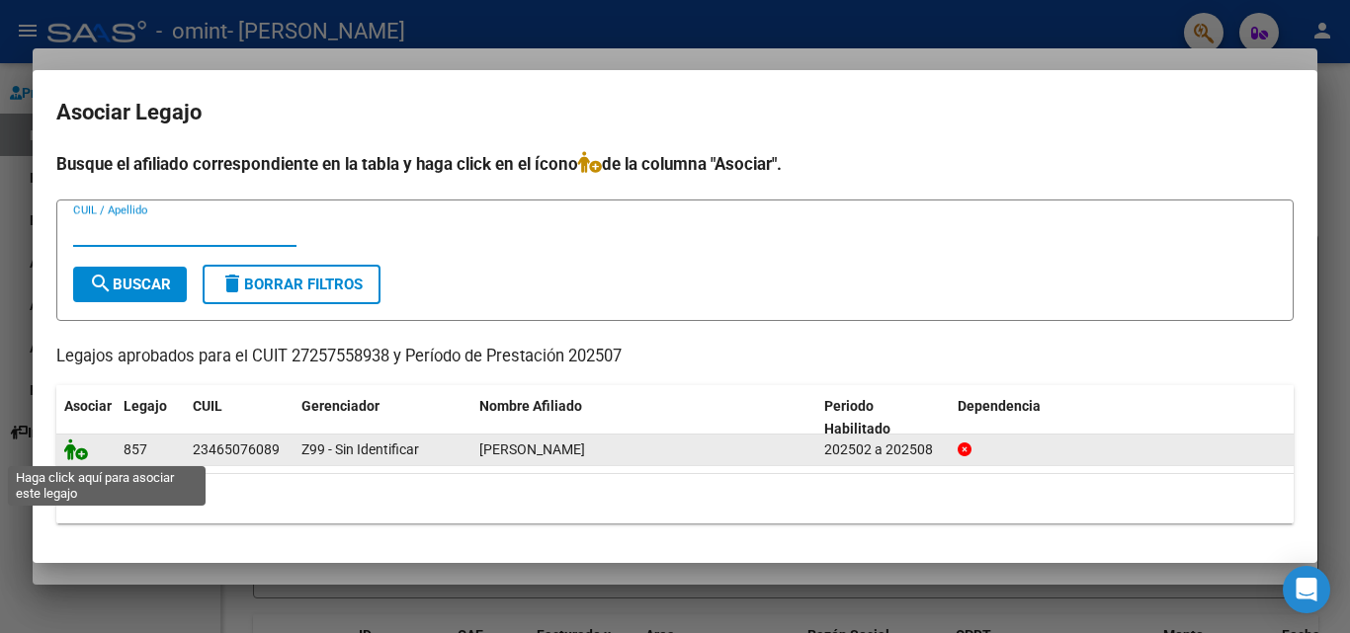
click at [74, 452] on icon at bounding box center [76, 450] width 24 height 22
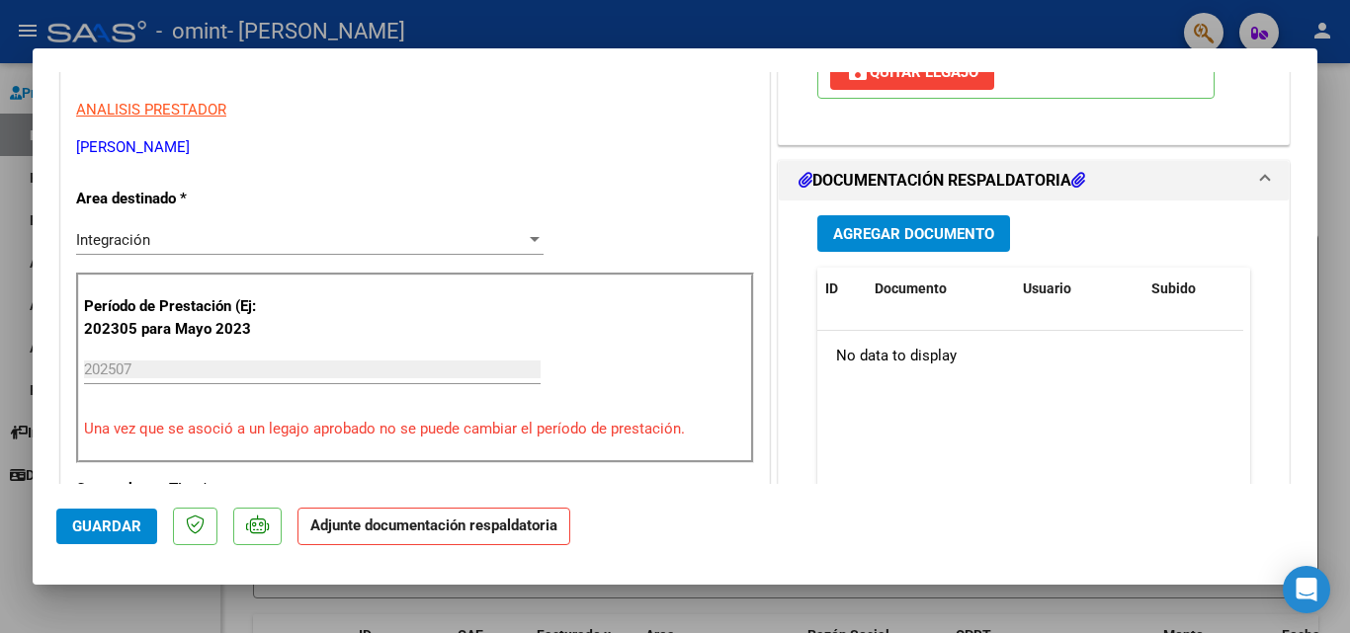
scroll to position [395, 0]
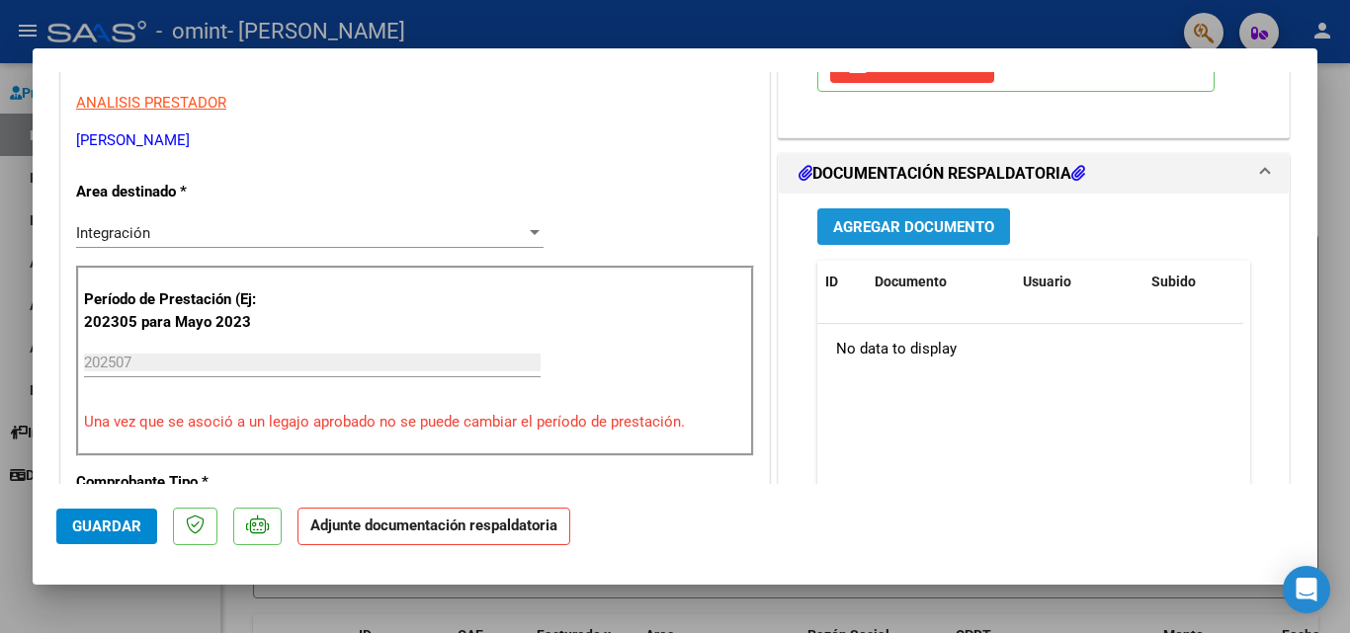
click at [910, 225] on span "Agregar Documento" at bounding box center [913, 227] width 161 height 18
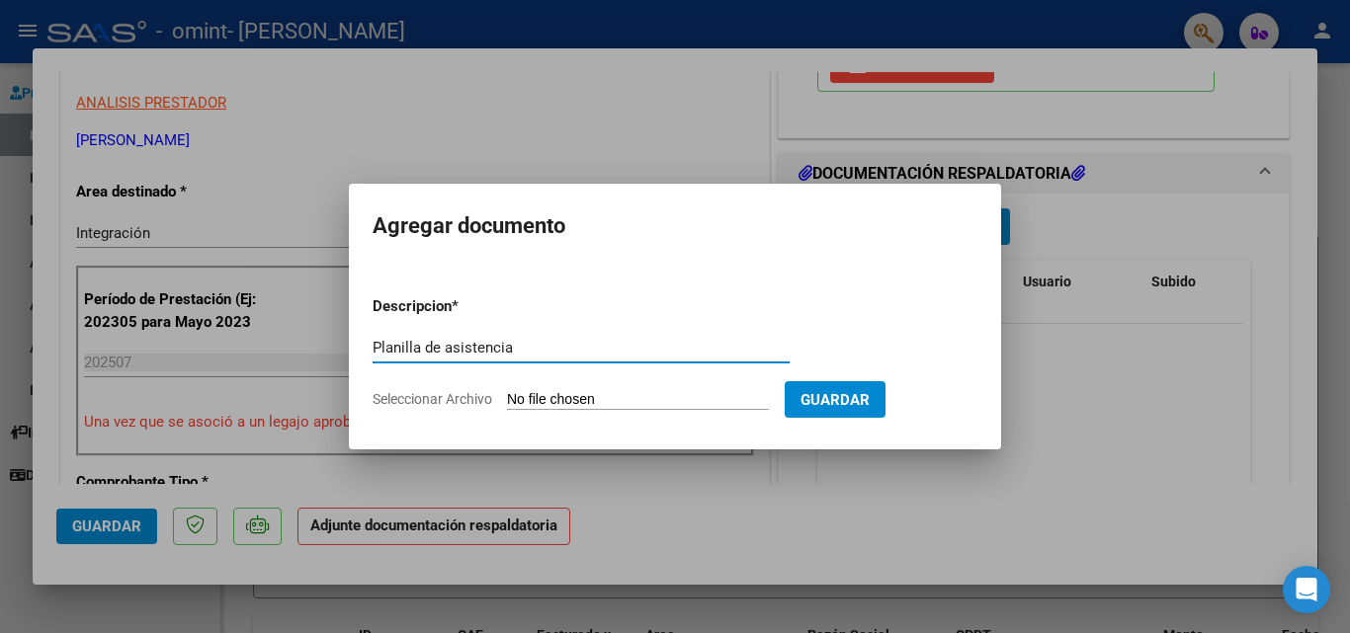
type input "Planilla de asistencia"
click at [462, 395] on span "Seleccionar Archivo" at bounding box center [432, 399] width 120 height 16
click at [507, 395] on input "Seleccionar Archivo" at bounding box center [638, 400] width 262 height 19
type input "C:\fakepath\Planilla Asistencia [DATE] [PERSON_NAME].pdf"
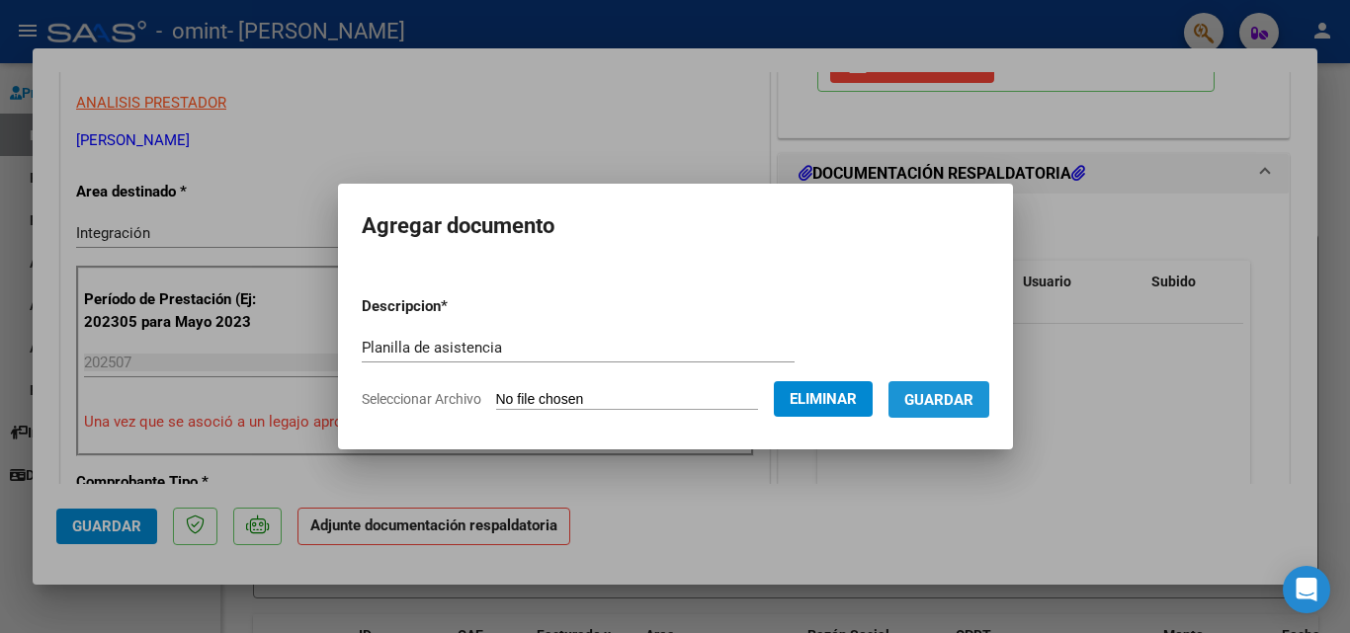
click at [958, 393] on span "Guardar" at bounding box center [938, 400] width 69 height 18
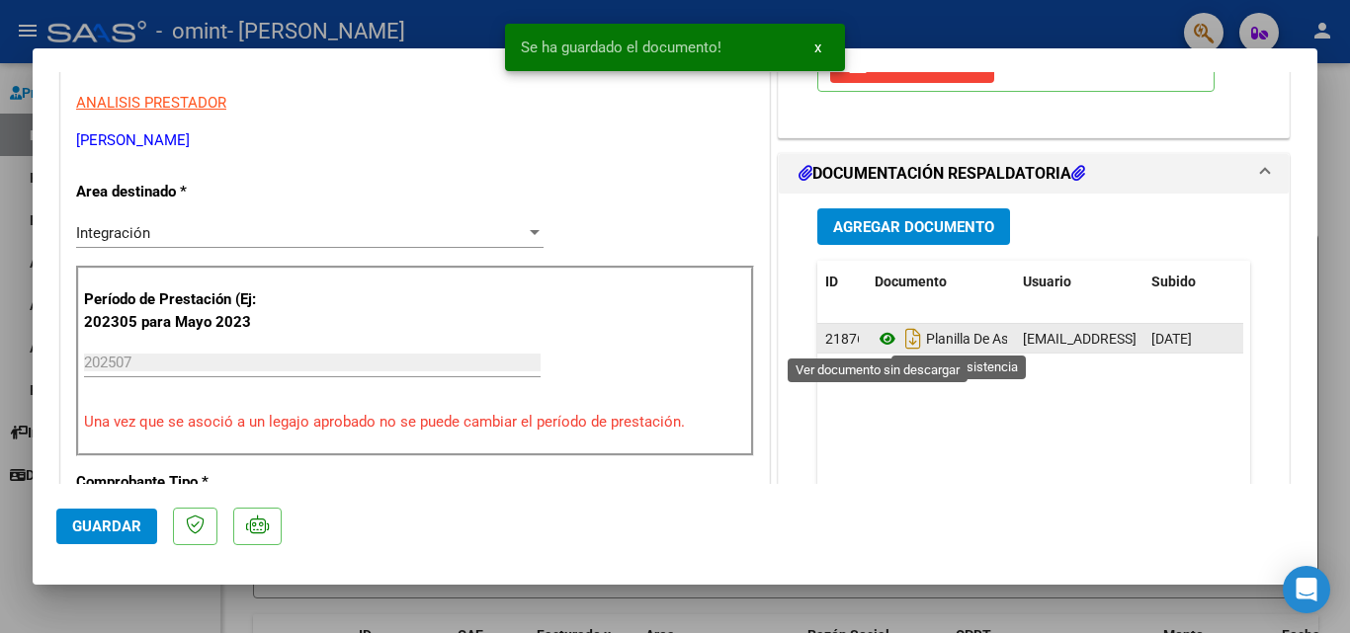
click at [883, 343] on icon at bounding box center [887, 339] width 26 height 24
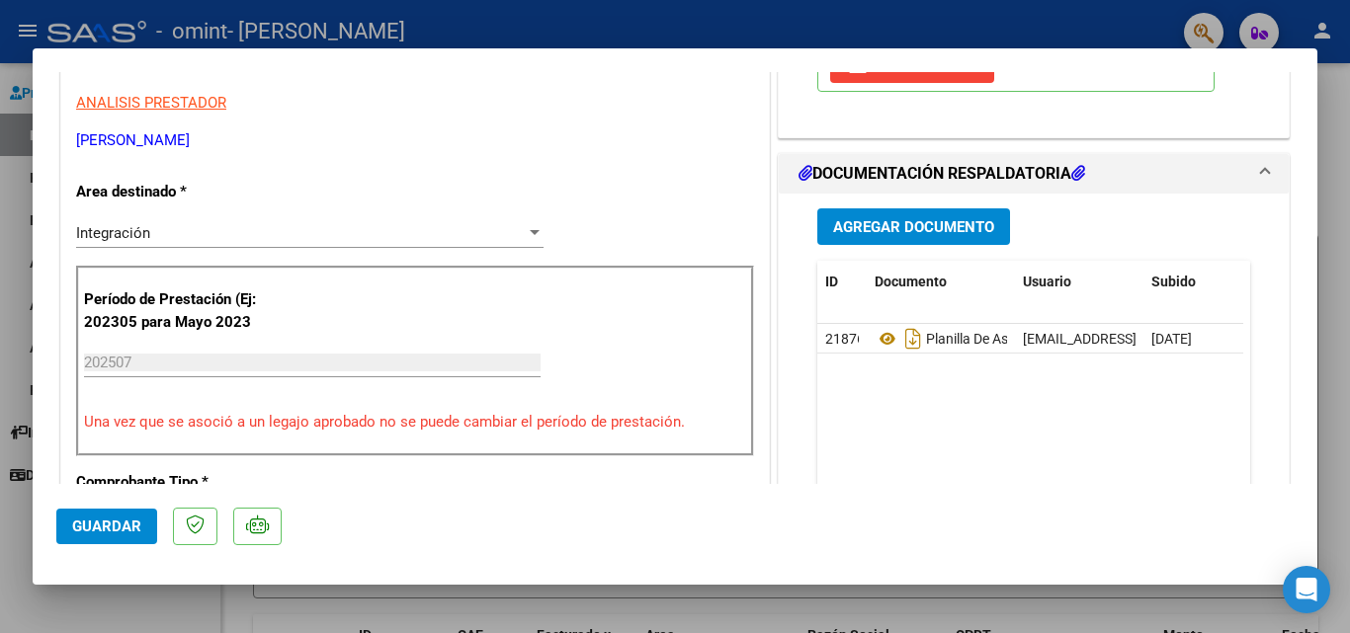
click at [881, 223] on span "Agregar Documento" at bounding box center [913, 227] width 161 height 18
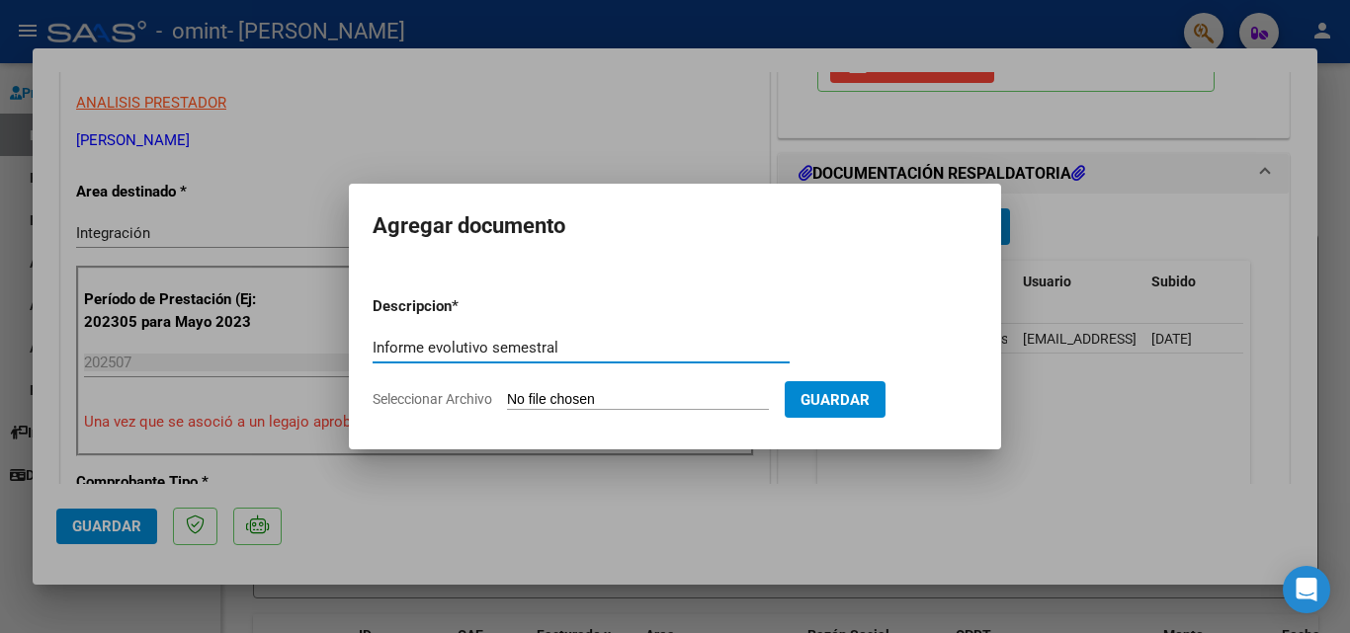
type input "Informe evolutivo semestral"
click at [426, 396] on span "Seleccionar Archivo" at bounding box center [432, 399] width 120 height 16
click at [507, 396] on input "Seleccionar Archivo" at bounding box center [638, 400] width 262 height 19
type input "C:\fakepath\[PERSON_NAME] INFORME PSICOPEDAGOGICO EVOLUTIVO 2025.pdf"
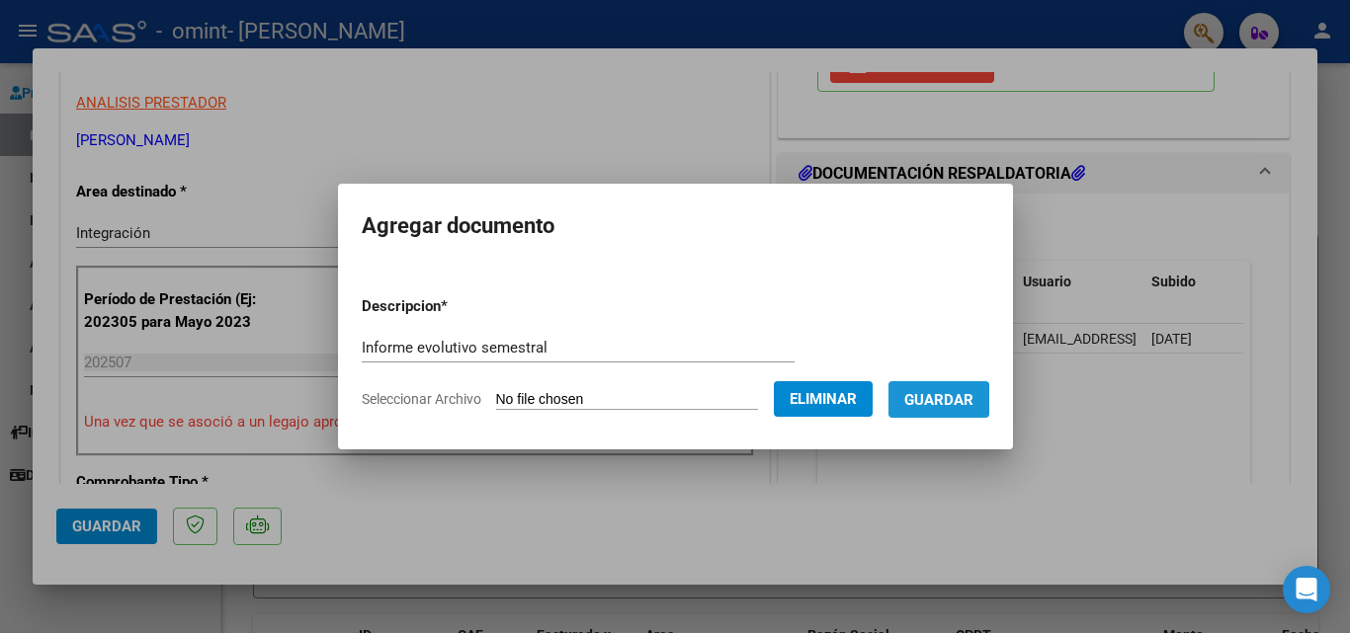
click at [938, 401] on span "Guardar" at bounding box center [938, 400] width 69 height 18
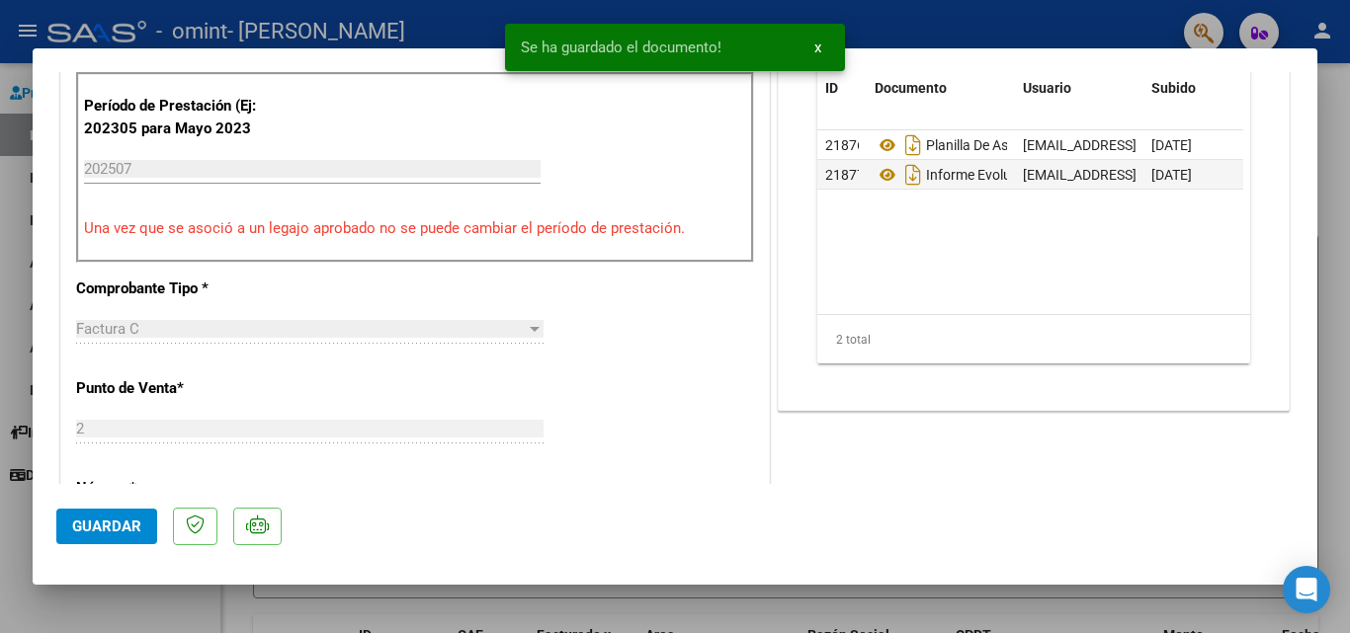
scroll to position [593, 0]
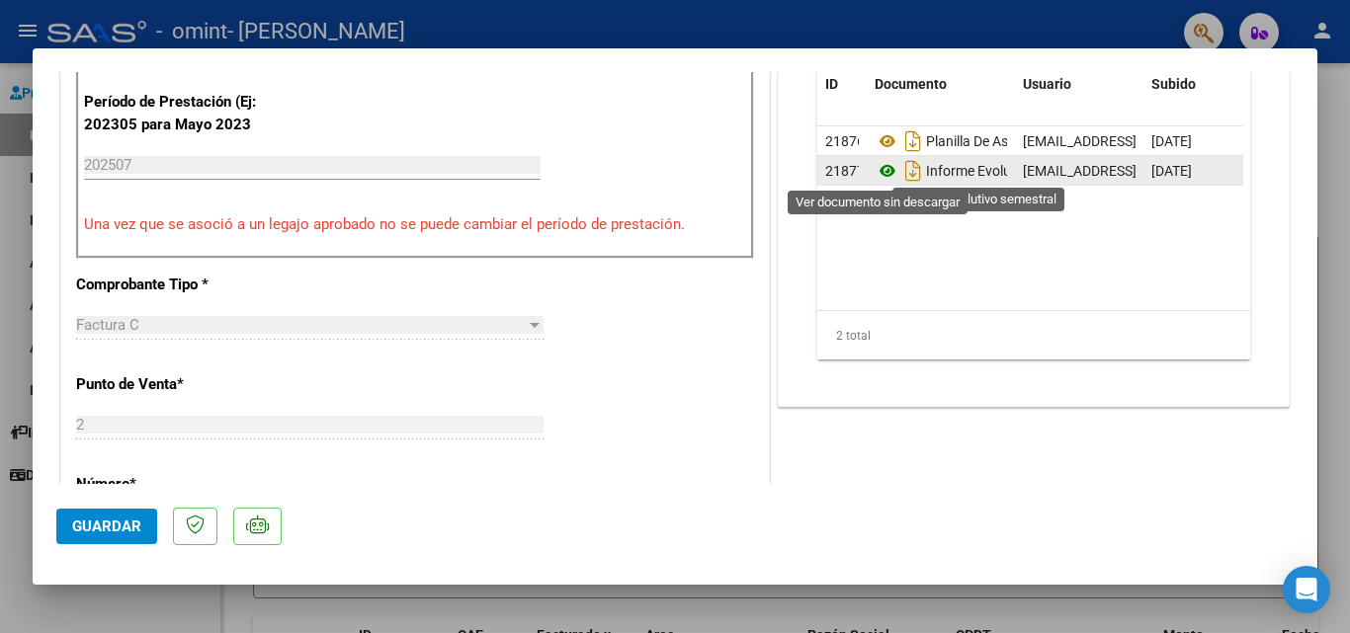
click at [878, 169] on icon at bounding box center [887, 171] width 26 height 24
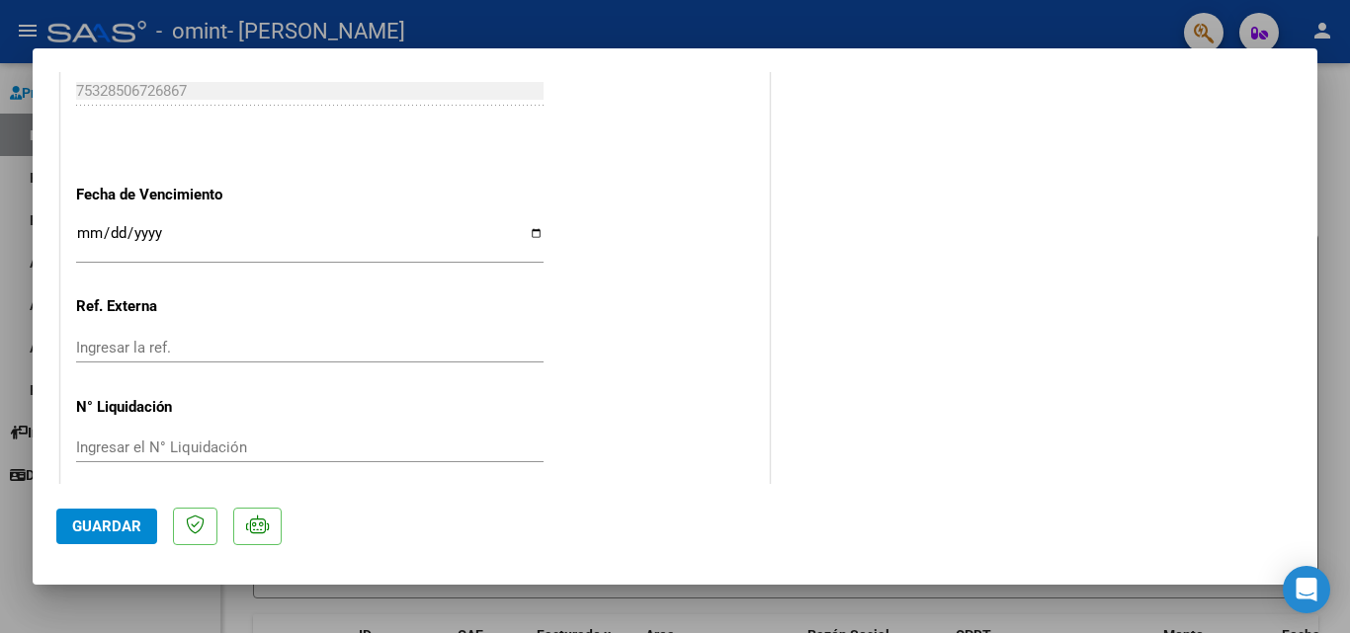
scroll to position [1356, 0]
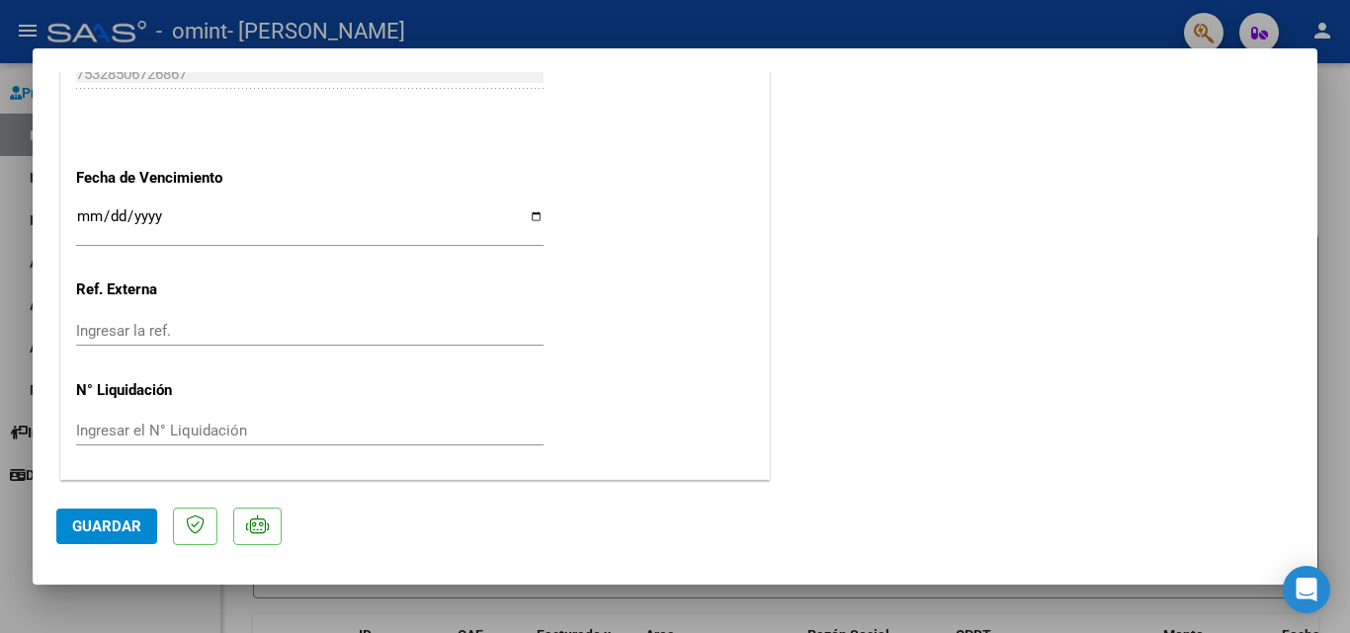
click at [124, 511] on button "Guardar" at bounding box center [106, 527] width 101 height 36
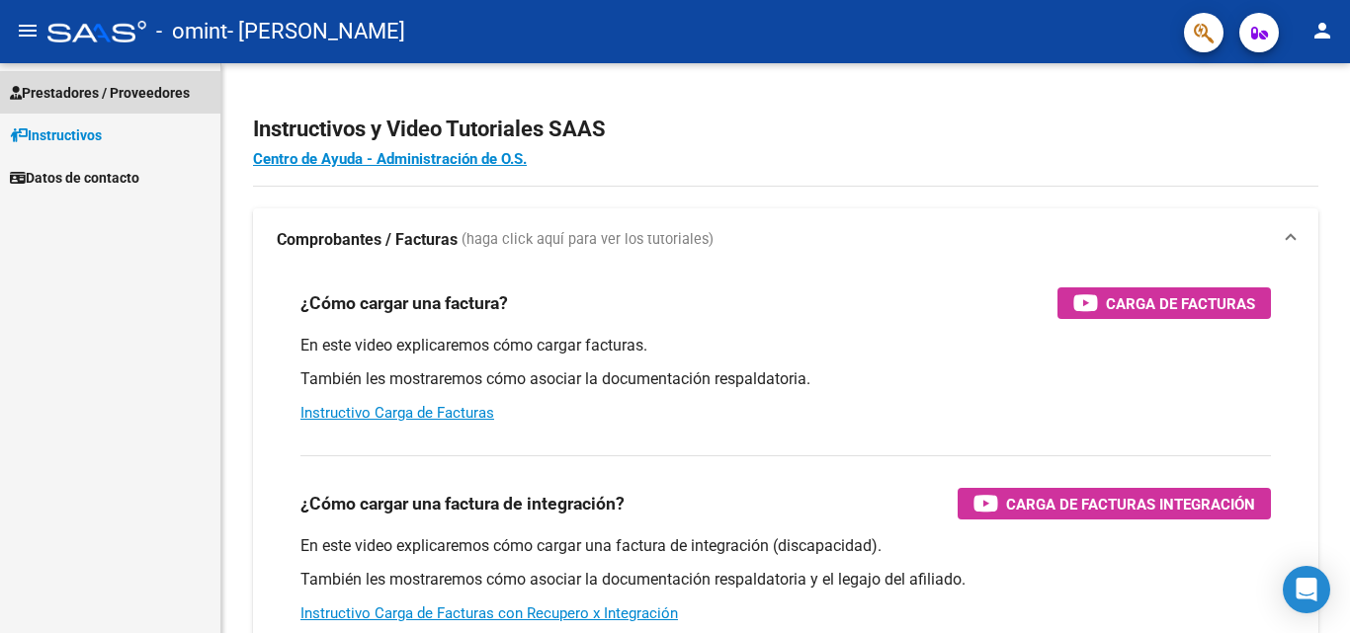
click at [170, 90] on span "Prestadores / Proveedores" at bounding box center [100, 93] width 180 height 22
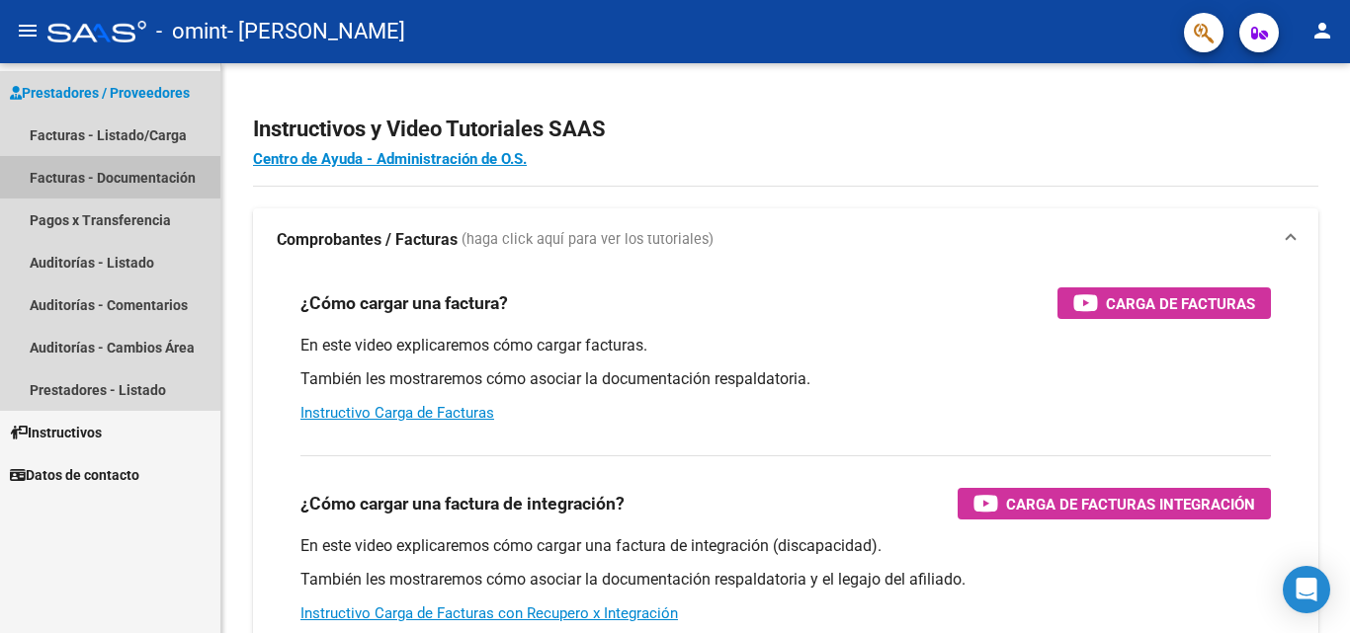
click at [160, 169] on link "Facturas - Documentación" at bounding box center [110, 177] width 220 height 42
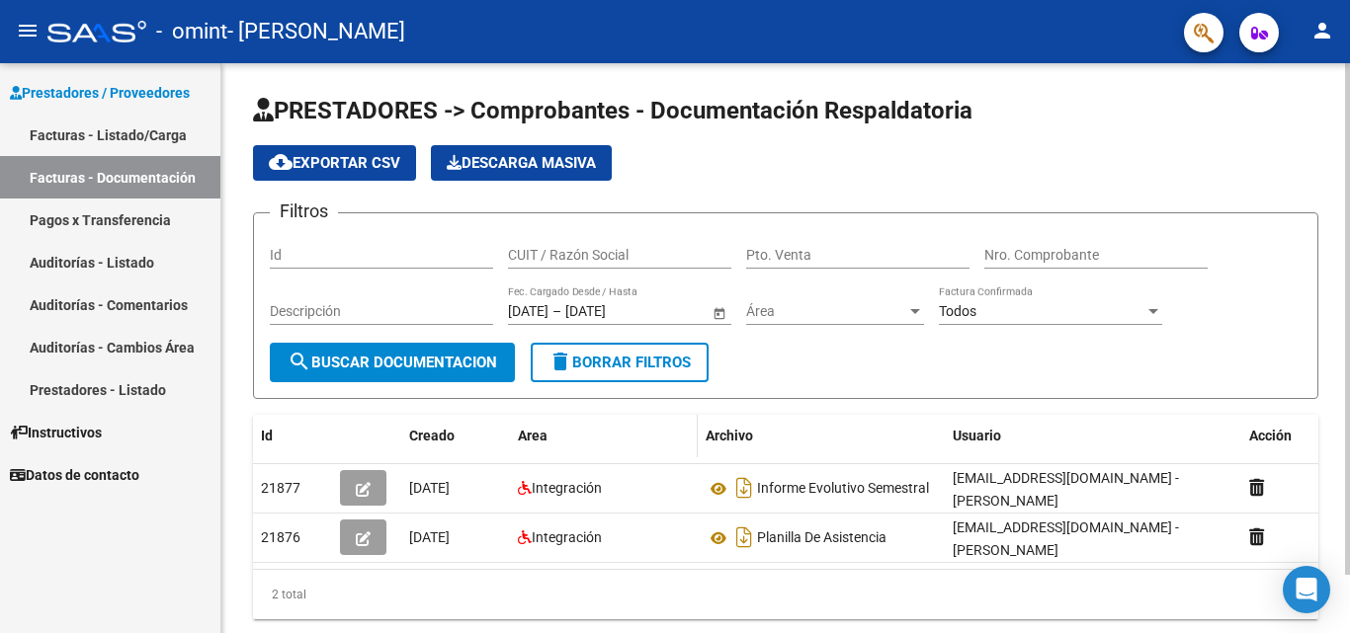
scroll to position [65, 0]
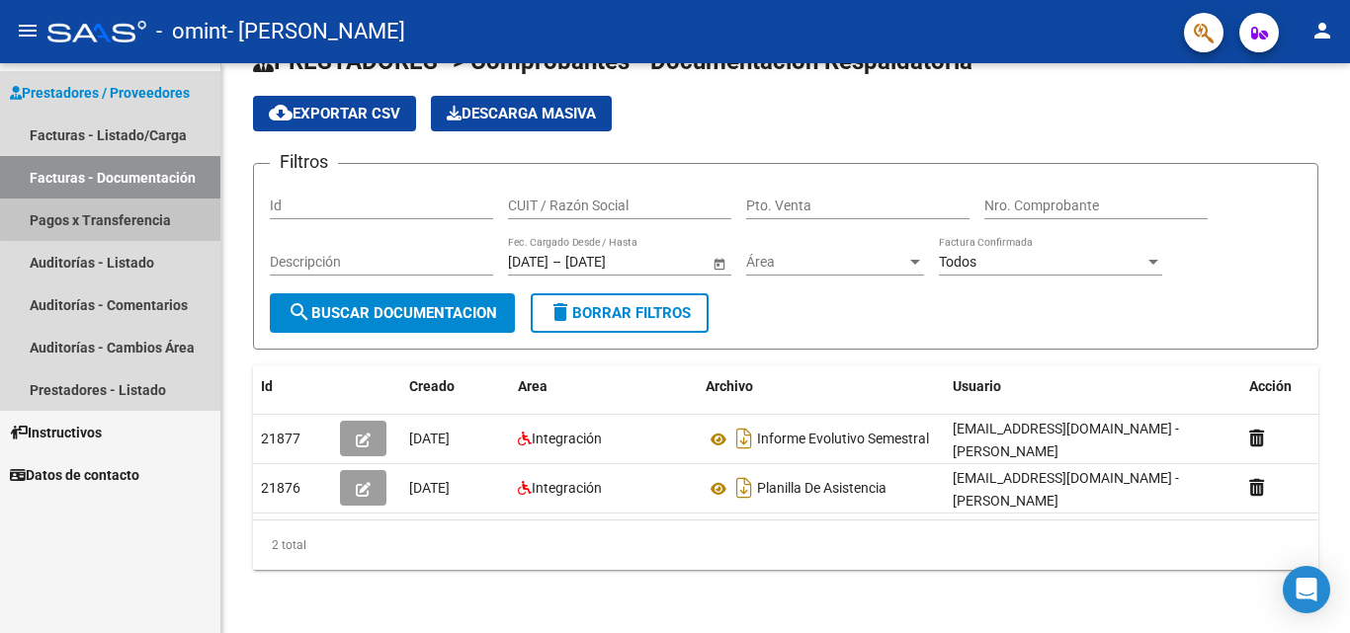
click at [118, 213] on link "Pagos x Transferencia" at bounding box center [110, 220] width 220 height 42
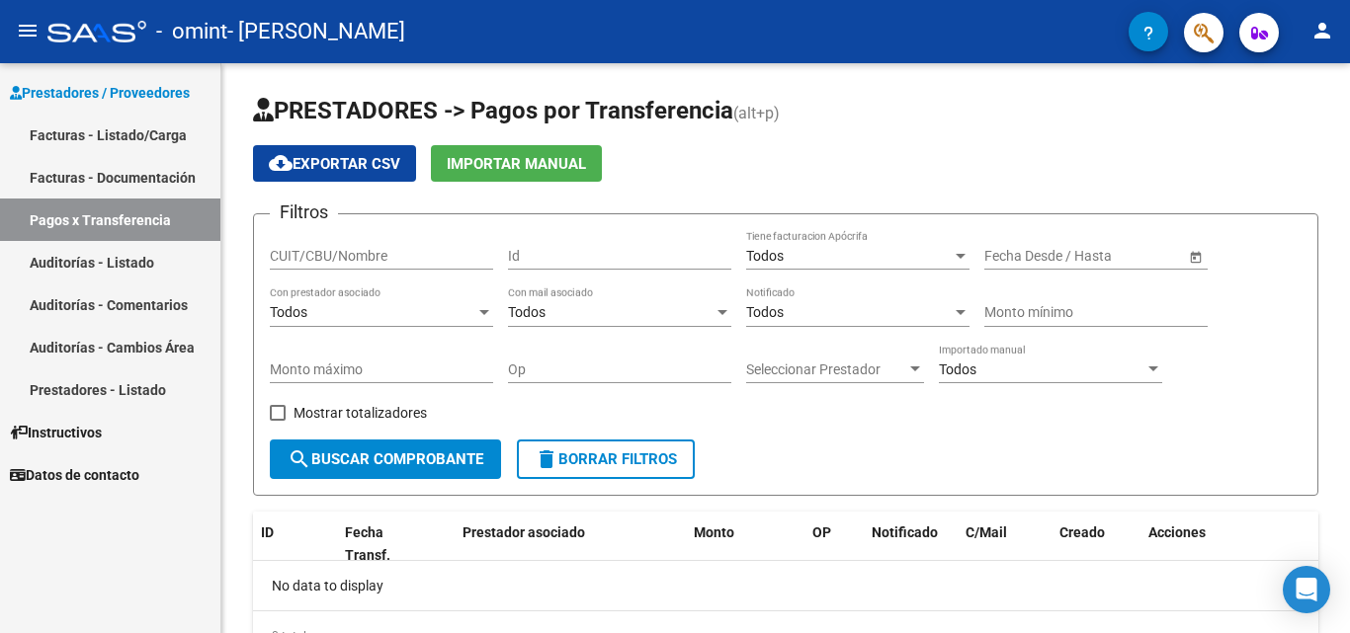
click at [97, 171] on link "Facturas - Documentación" at bounding box center [110, 177] width 220 height 42
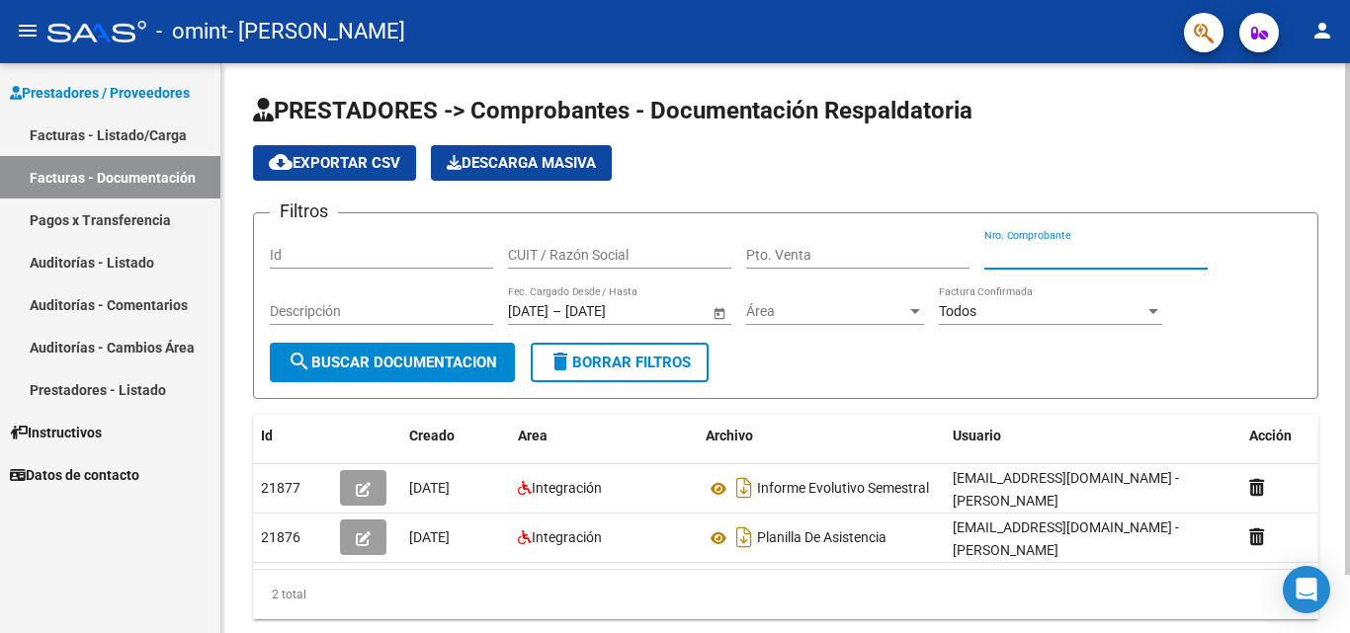
click at [1063, 258] on input "Nro. Comprobante" at bounding box center [1095, 255] width 223 height 17
type input "-3"
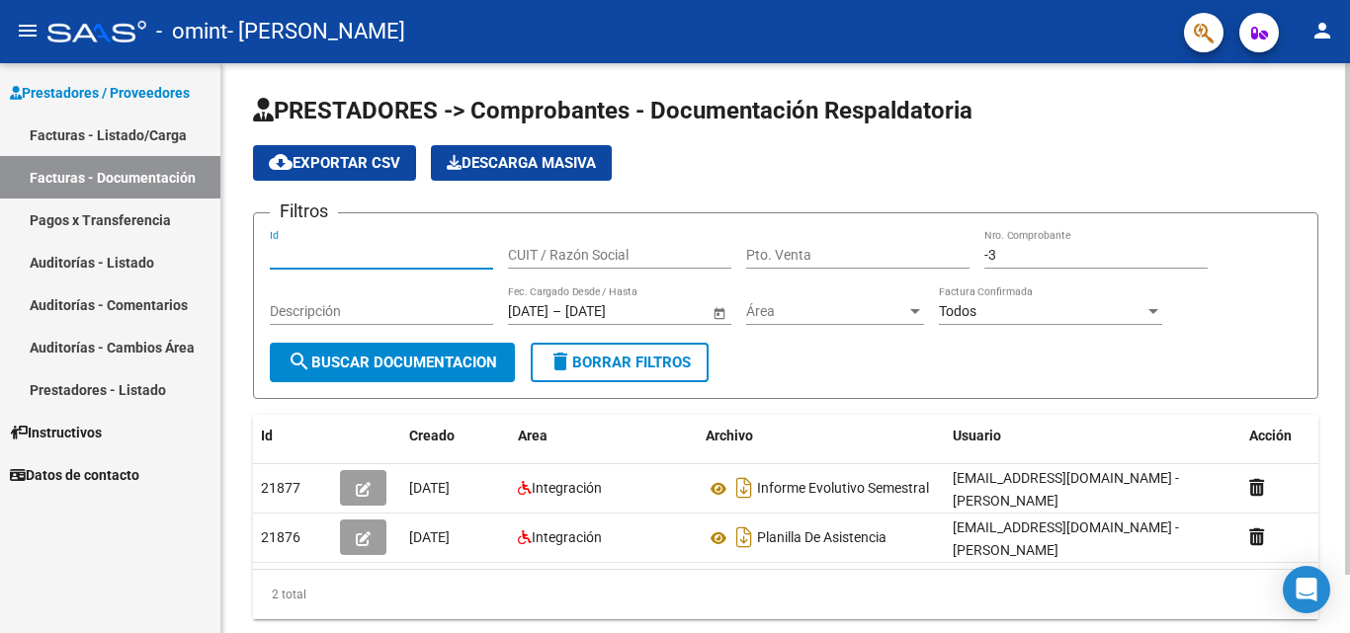
click at [307, 255] on input "Id" at bounding box center [381, 255] width 223 height 17
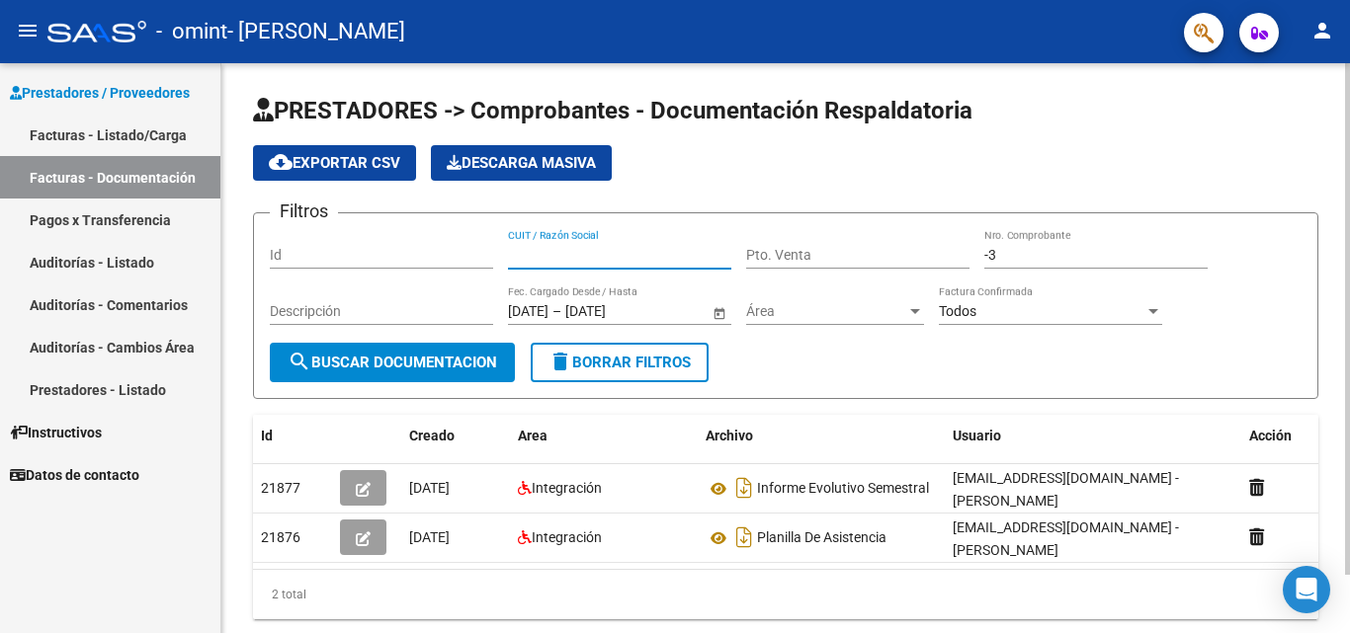
click at [554, 263] on input "CUIT / Razón Social" at bounding box center [619, 255] width 223 height 17
type input "27257558938"
click at [809, 260] on input "Pto. Venta" at bounding box center [857, 255] width 223 height 17
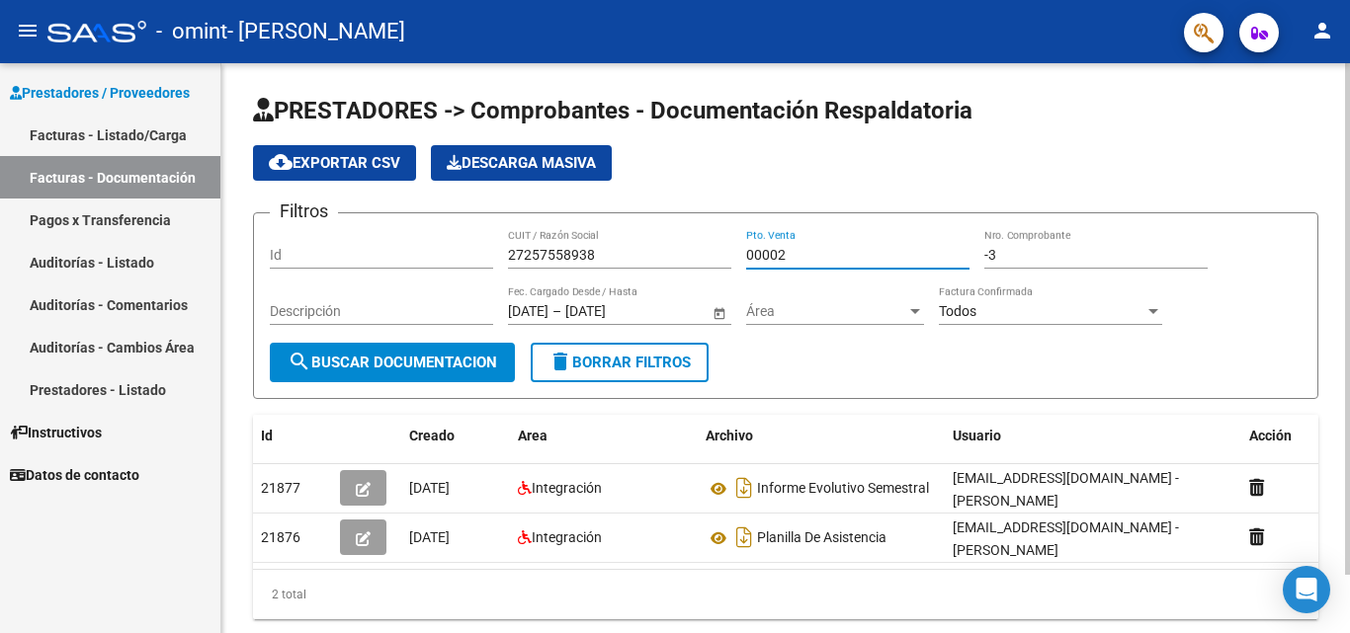
type input "00002"
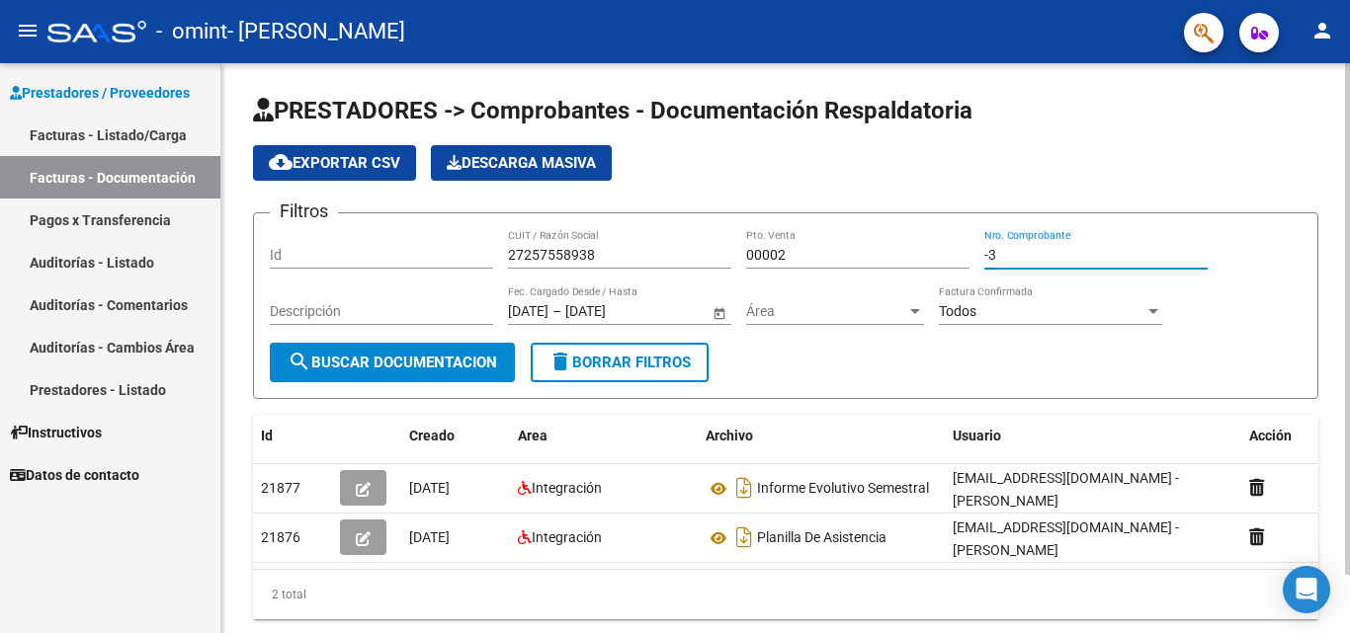
drag, startPoint x: 1023, startPoint y: 258, endPoint x: 965, endPoint y: 249, distance: 58.0
click at [965, 249] on div "Filtros Id 27257558938 CUIT / Razón Social 00002 Pto. Venta -3 Nro. Comprobante…" at bounding box center [785, 286] width 1031 height 114
type input "8"
type input "00000823"
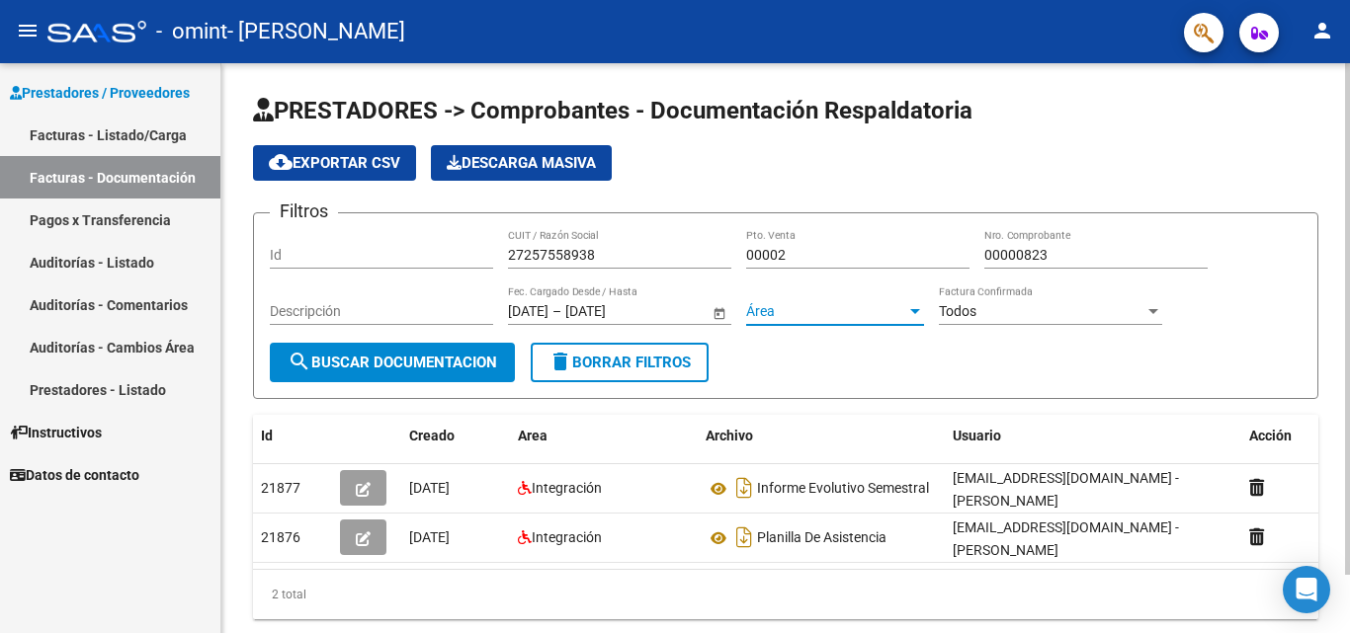
click at [788, 306] on span "Área" at bounding box center [826, 311] width 160 height 17
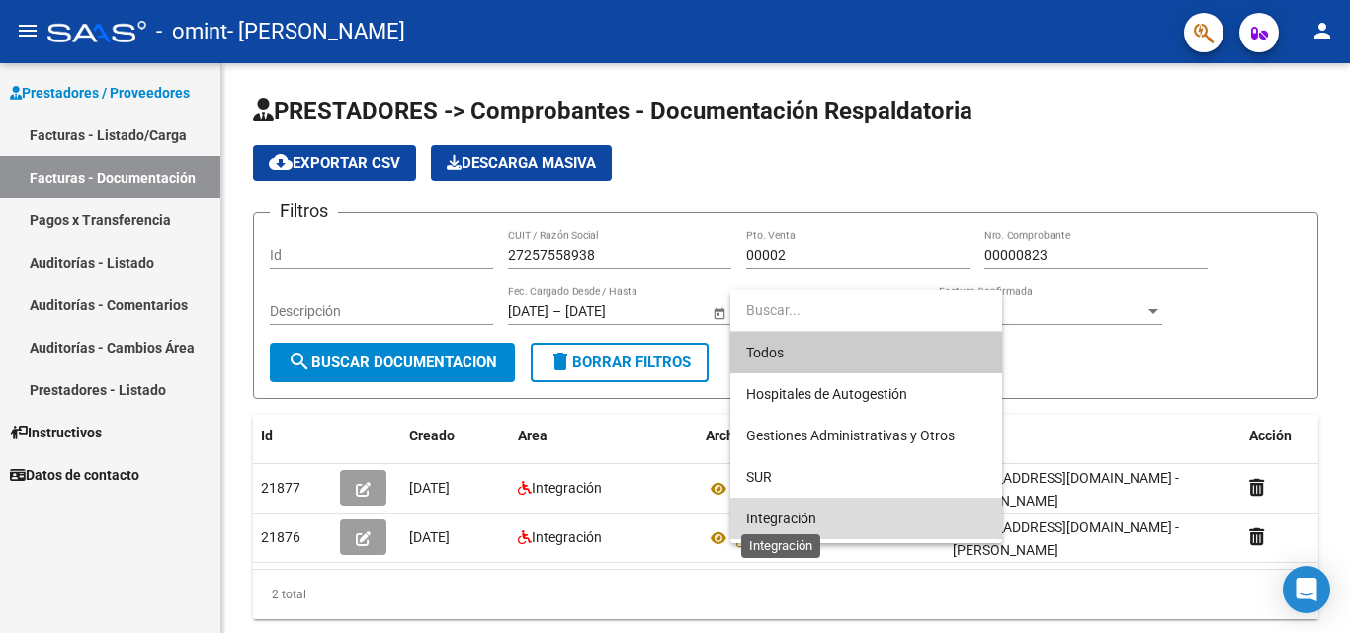
click at [767, 511] on span "Integración" at bounding box center [781, 519] width 70 height 16
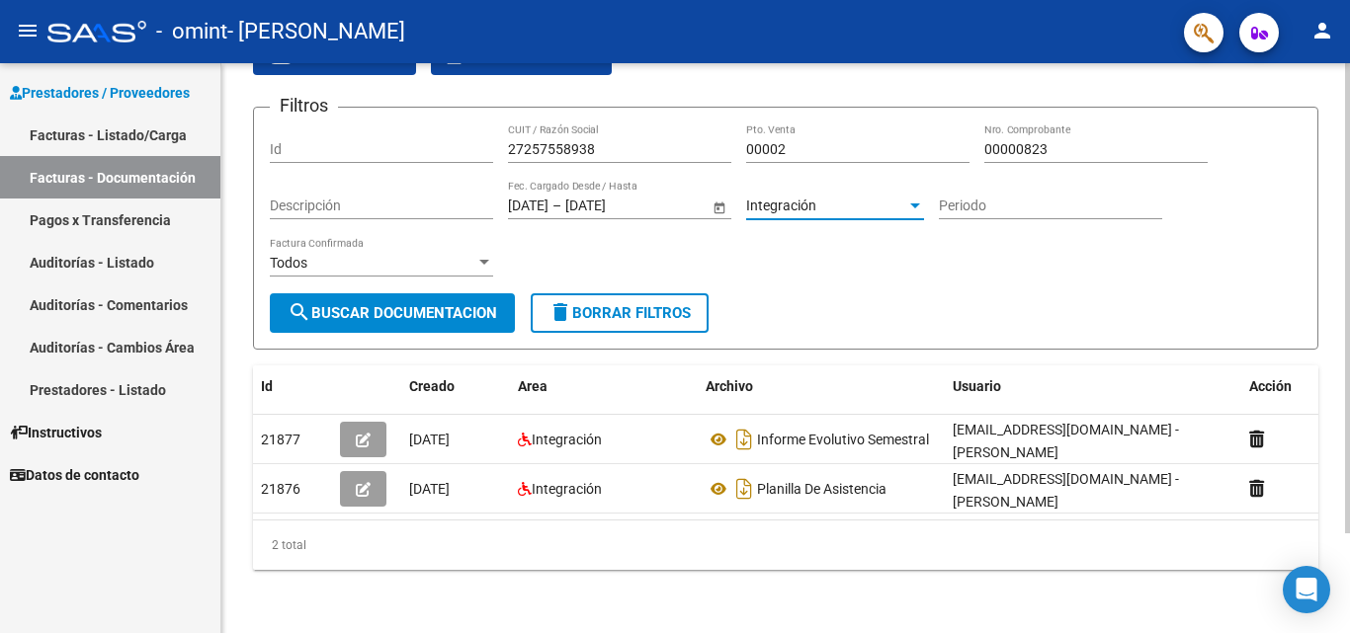
scroll to position [23, 0]
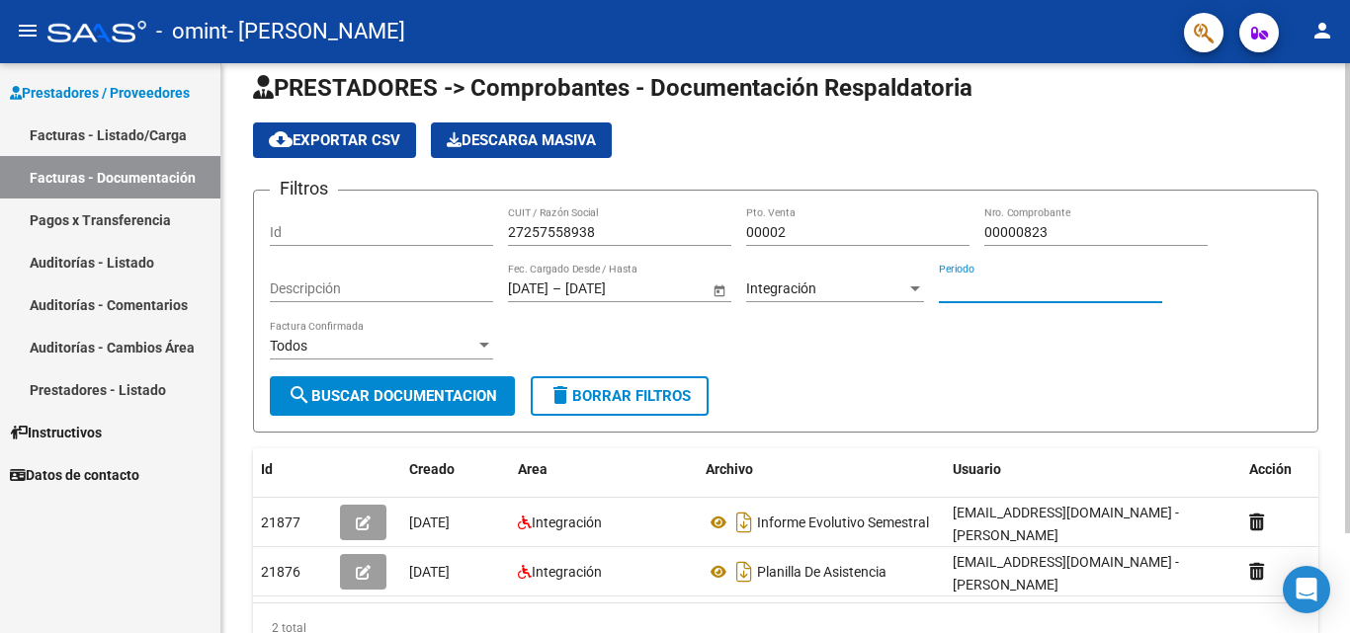
click at [994, 285] on input "Periodo" at bounding box center [1050, 289] width 223 height 17
type input "202507"
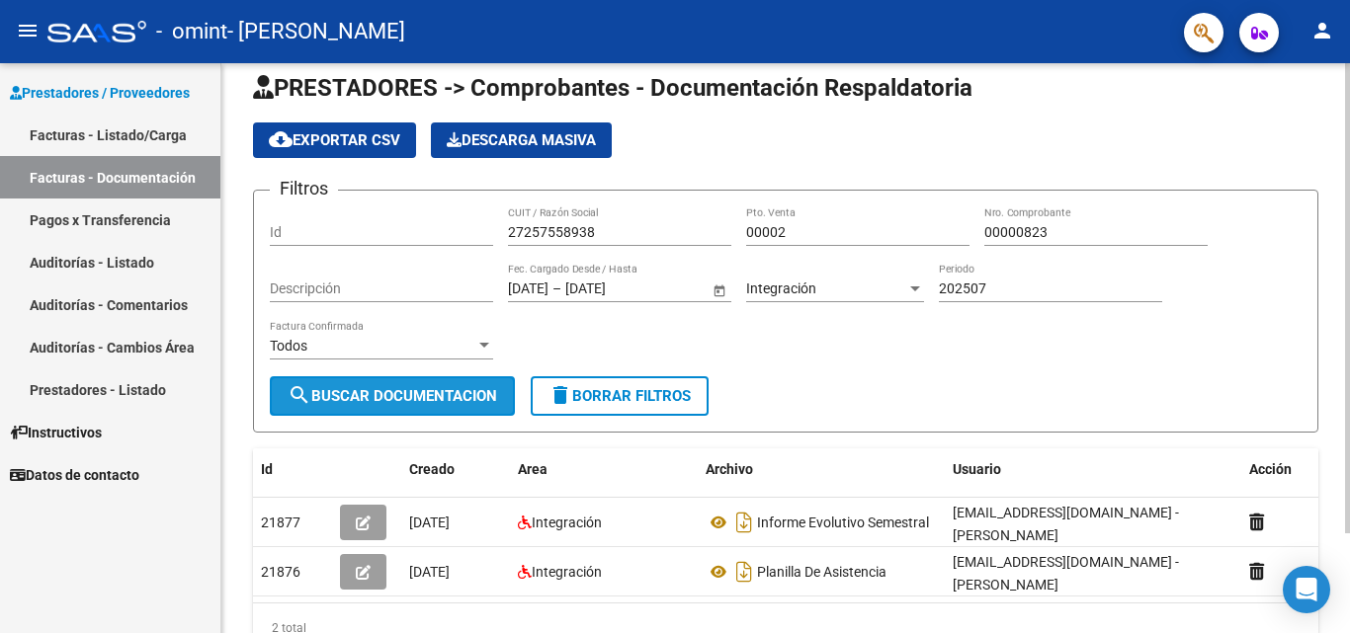
click at [365, 393] on span "search Buscar Documentacion" at bounding box center [391, 396] width 209 height 18
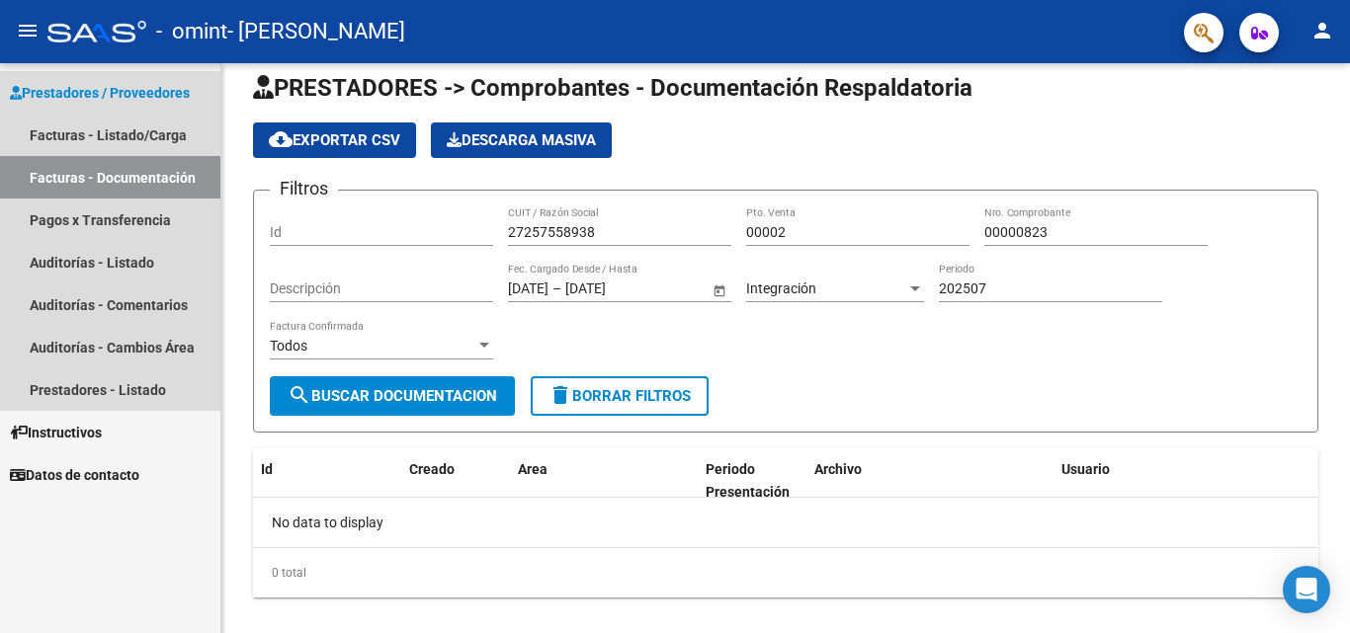
click at [92, 173] on link "Facturas - Documentación" at bounding box center [110, 177] width 220 height 42
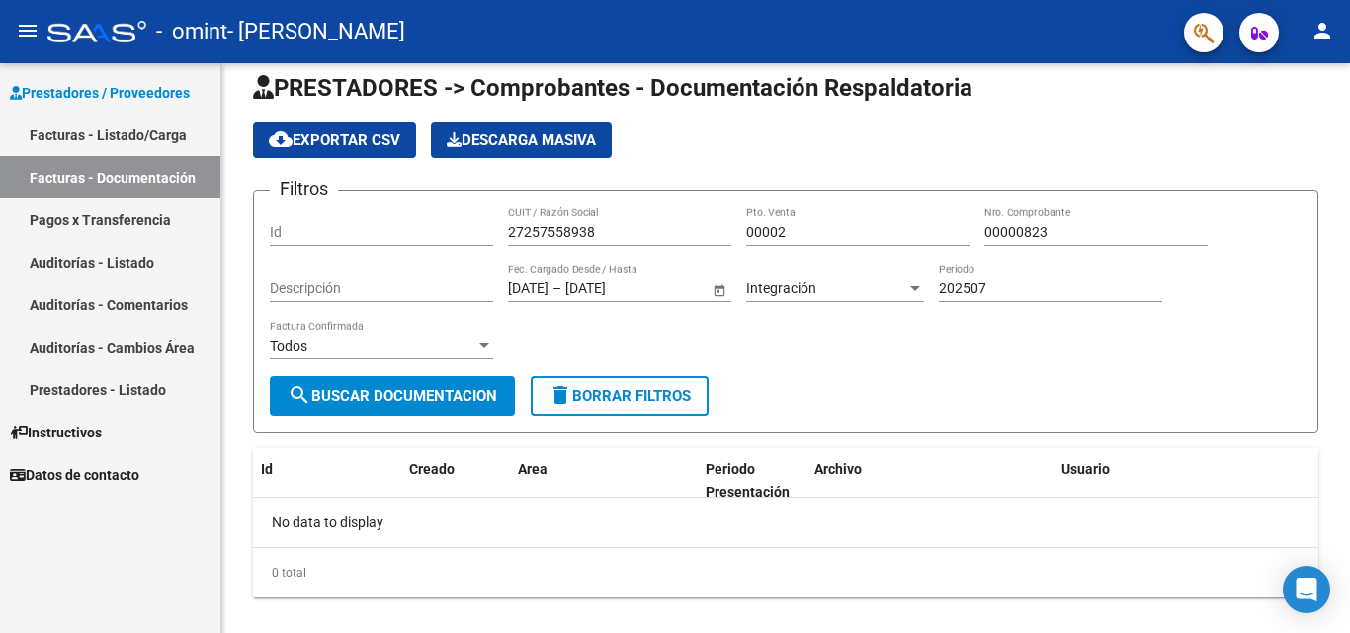
click at [113, 133] on link "Facturas - Listado/Carga" at bounding box center [110, 135] width 220 height 42
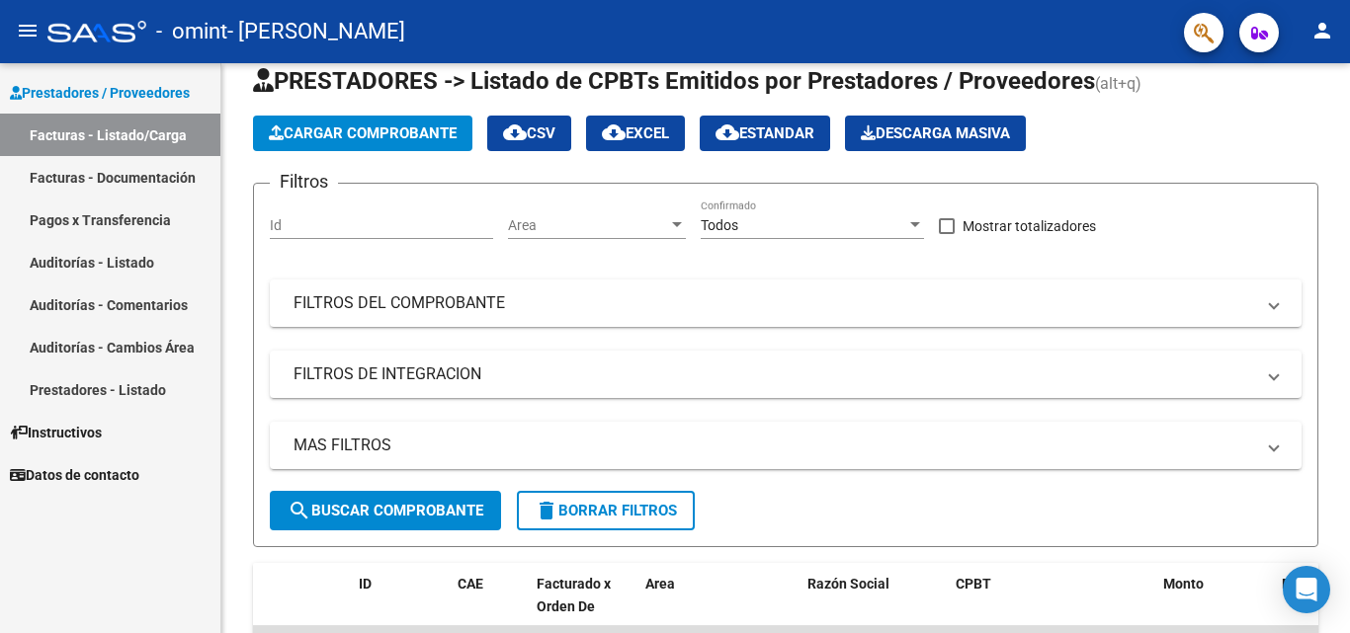
scroll to position [41, 0]
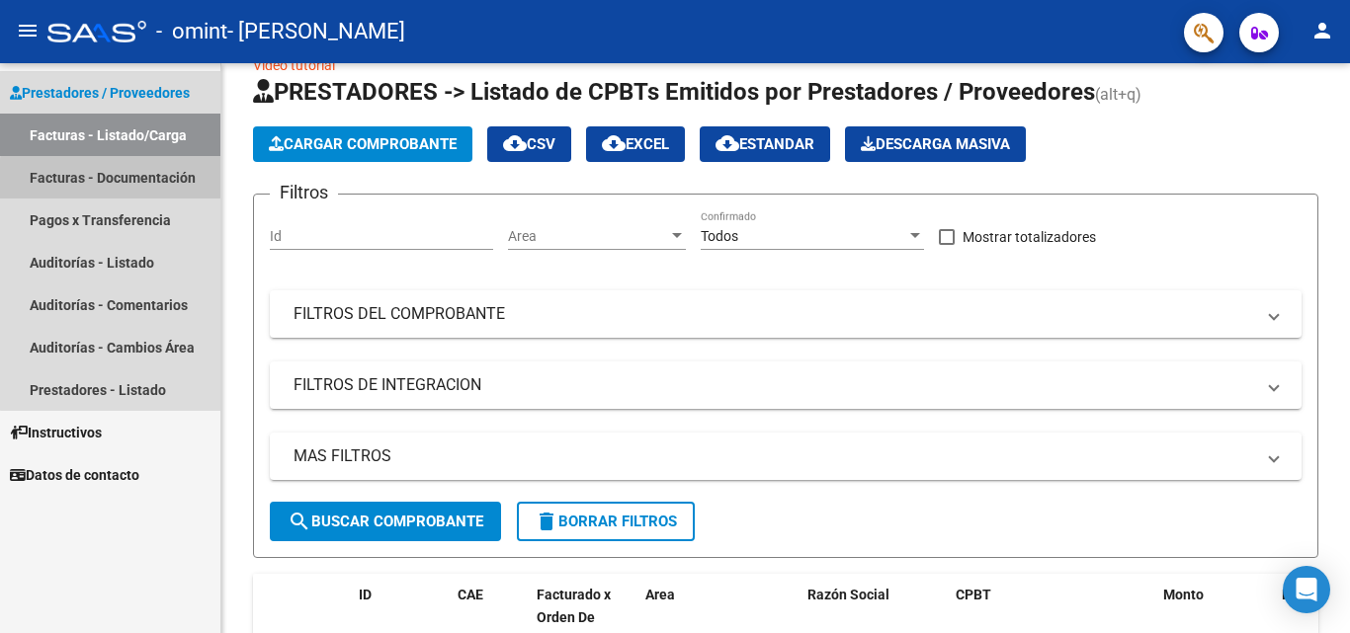
click at [137, 181] on link "Facturas - Documentación" at bounding box center [110, 177] width 220 height 42
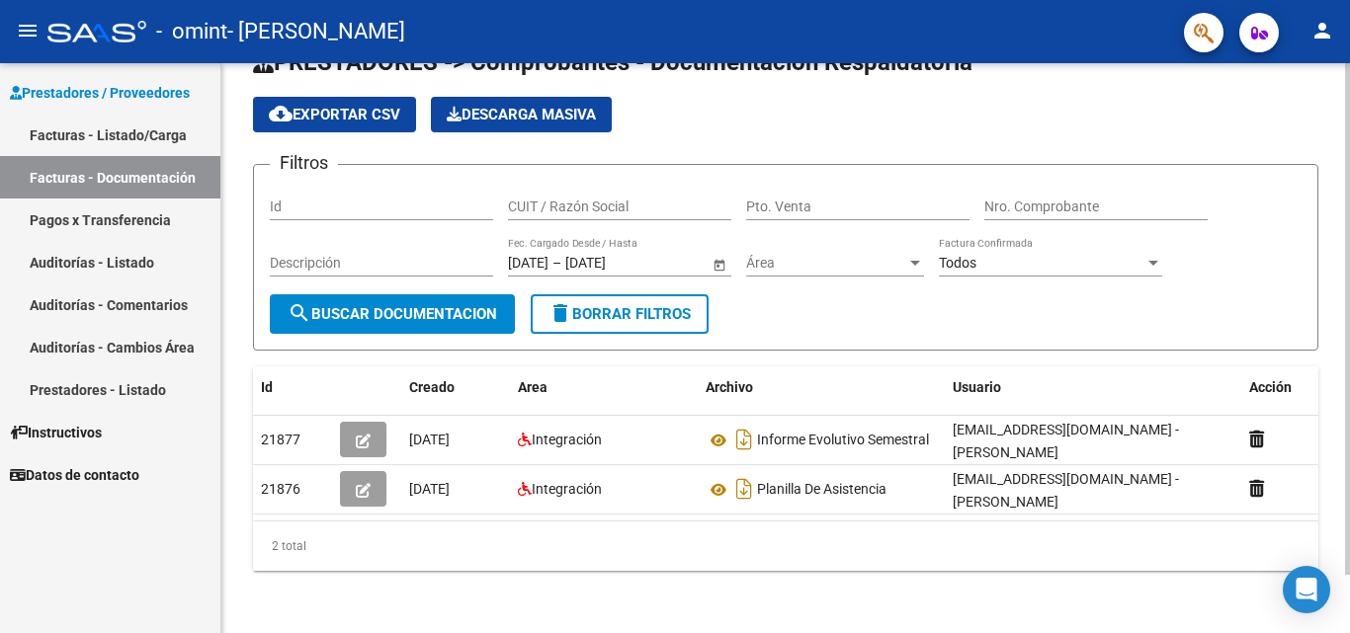
scroll to position [65, 0]
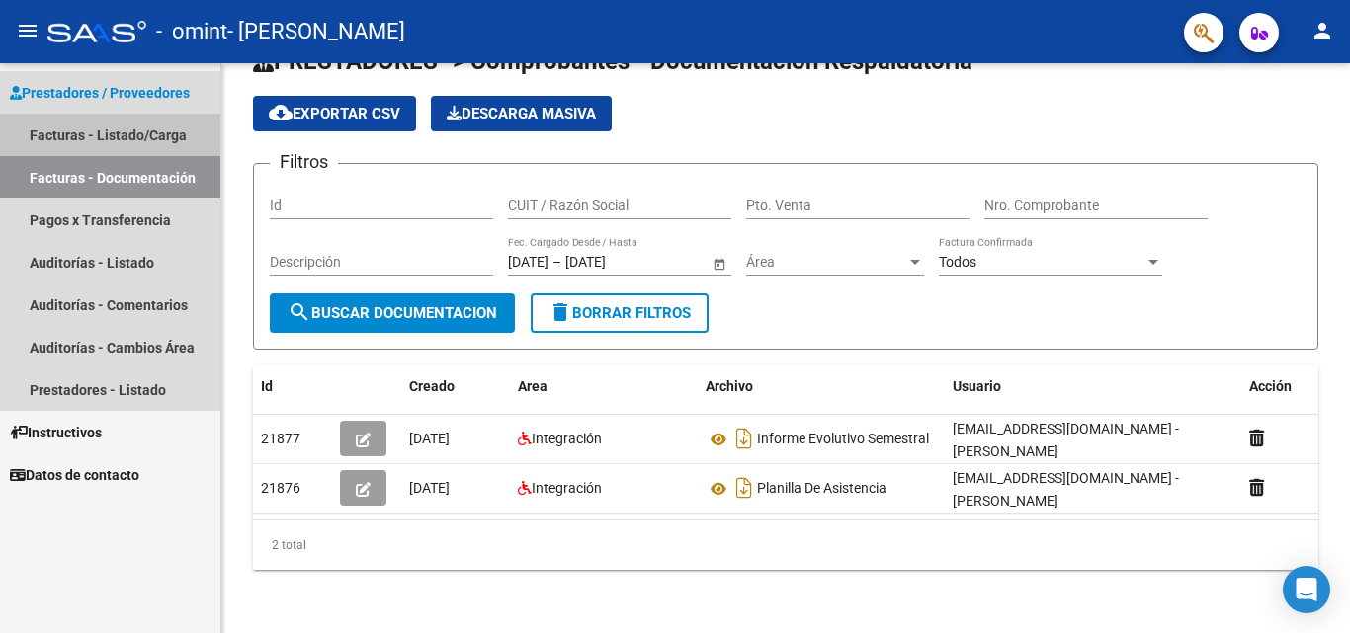
click at [94, 132] on link "Facturas - Listado/Carga" at bounding box center [110, 135] width 220 height 42
